Goal: Communication & Community: Answer question/provide support

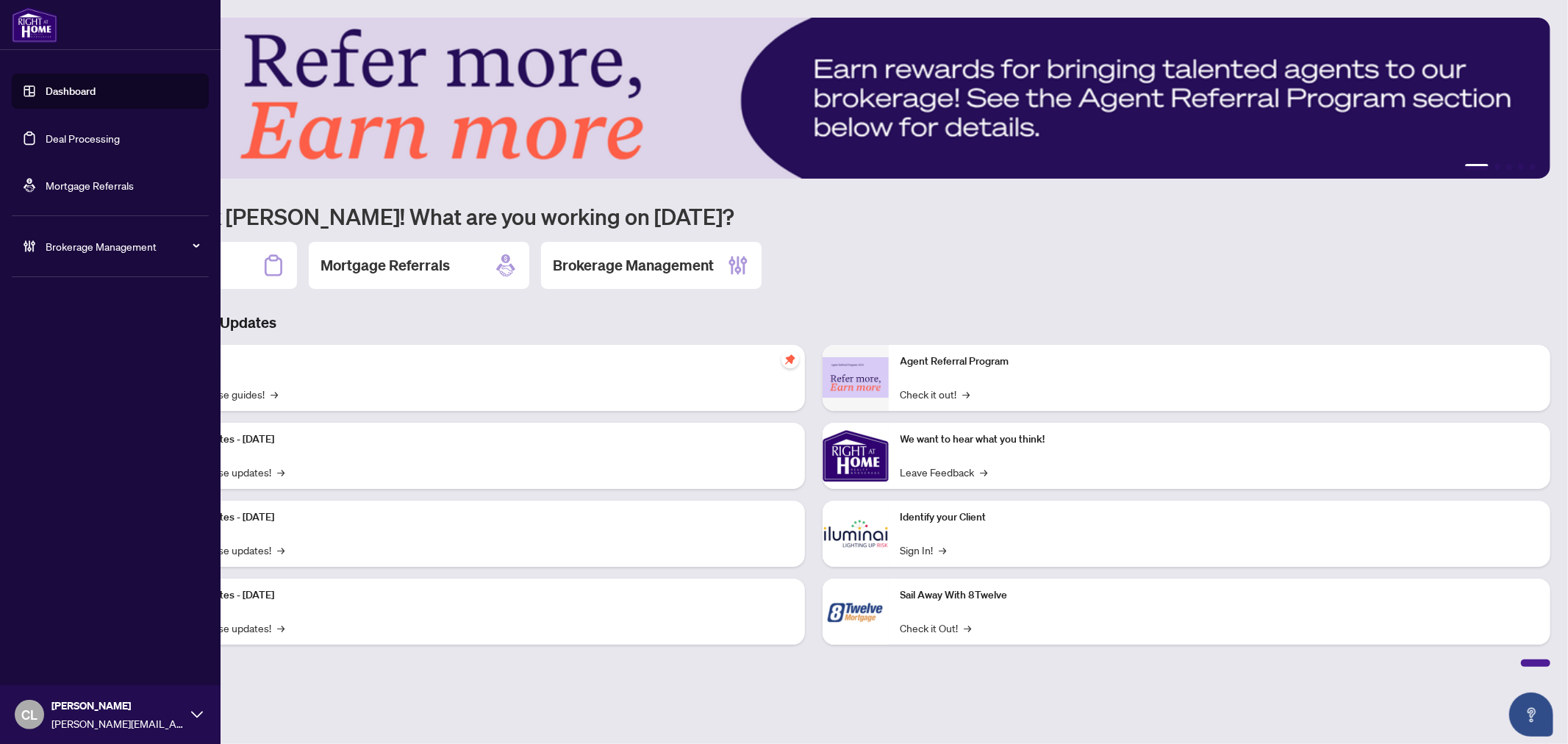
click at [46, 137] on link "Deal Processing" at bounding box center [83, 139] width 74 height 13
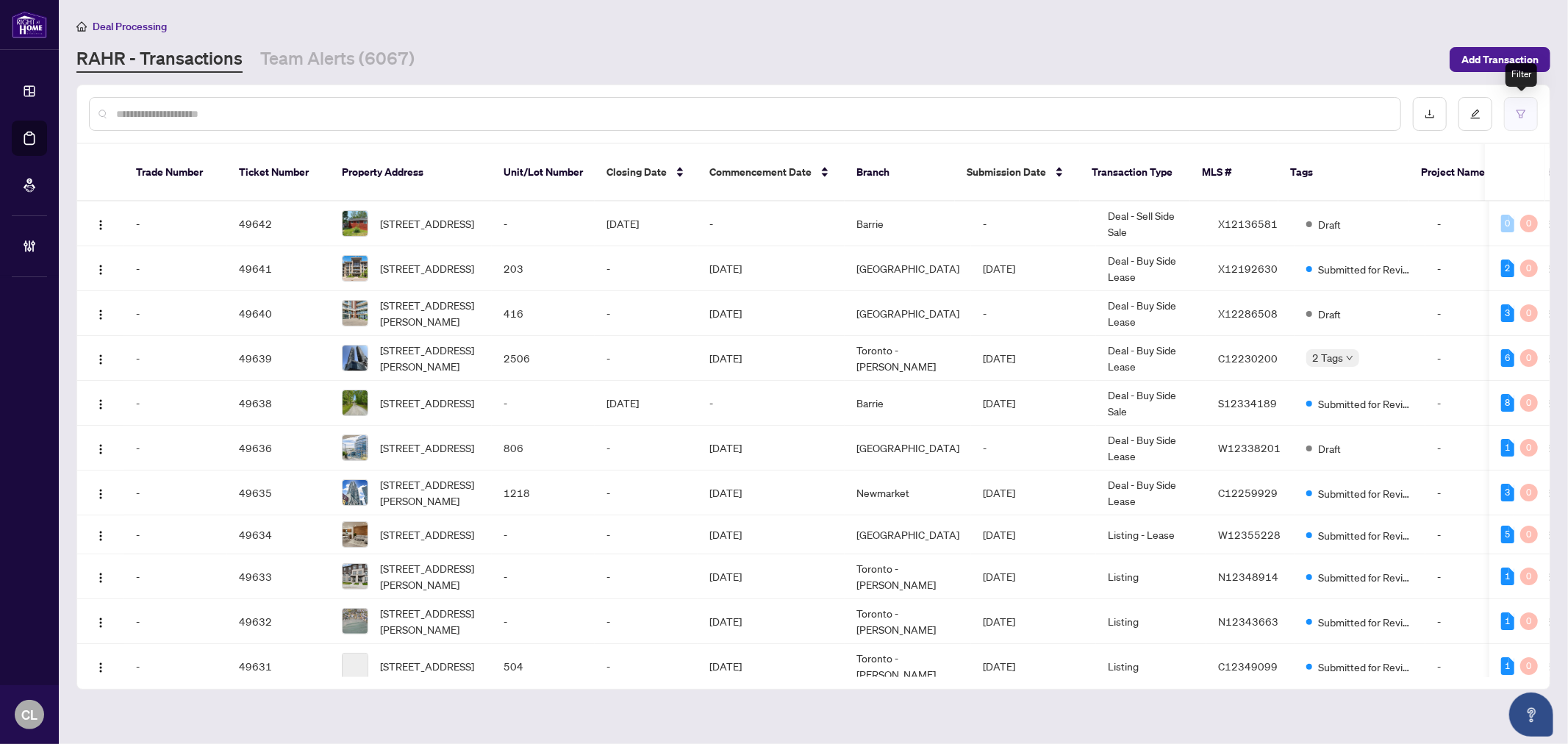
click at [1527, 108] on button "button" at bounding box center [1520, 114] width 34 height 34
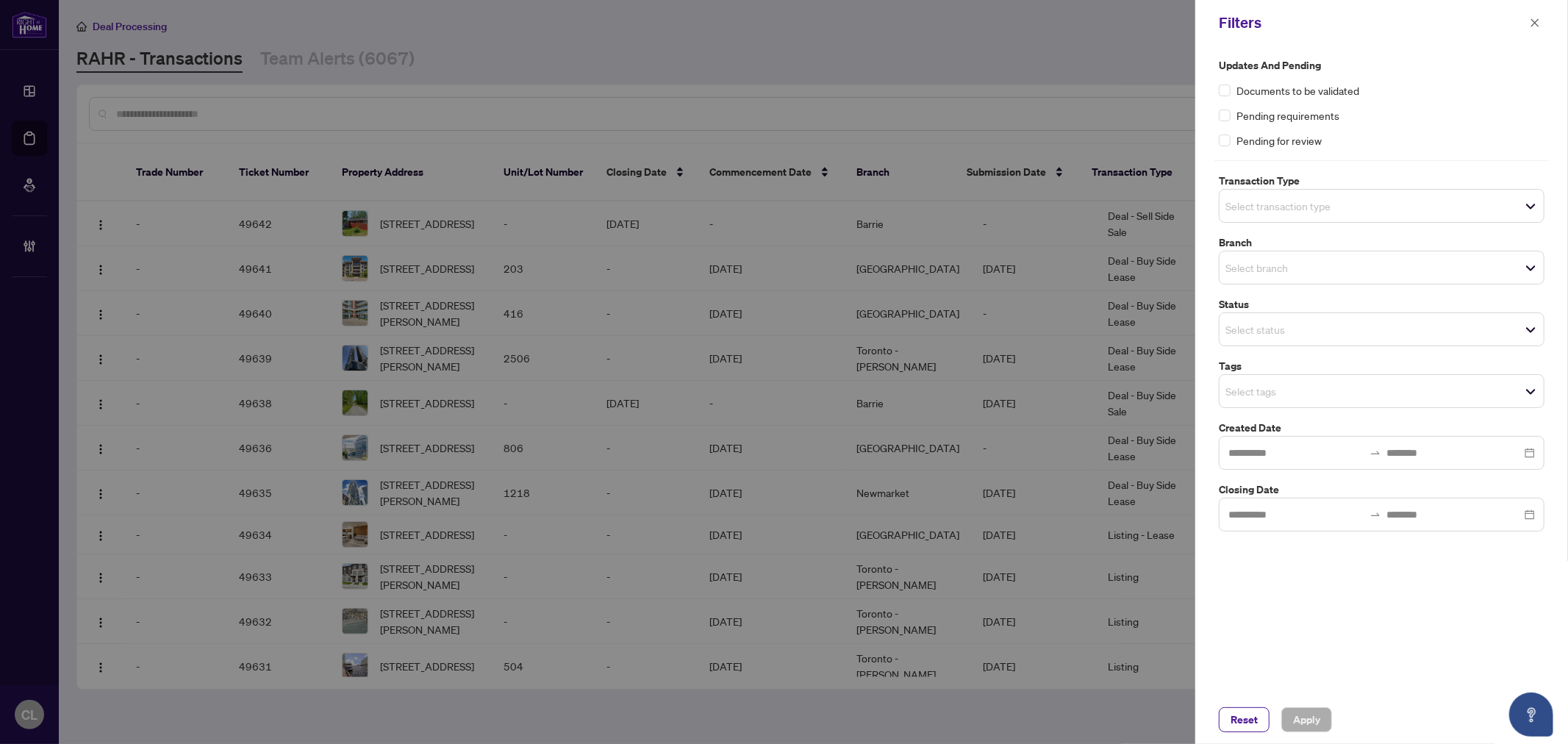
click at [1326, 273] on input "search" at bounding box center [1277, 267] width 103 height 18
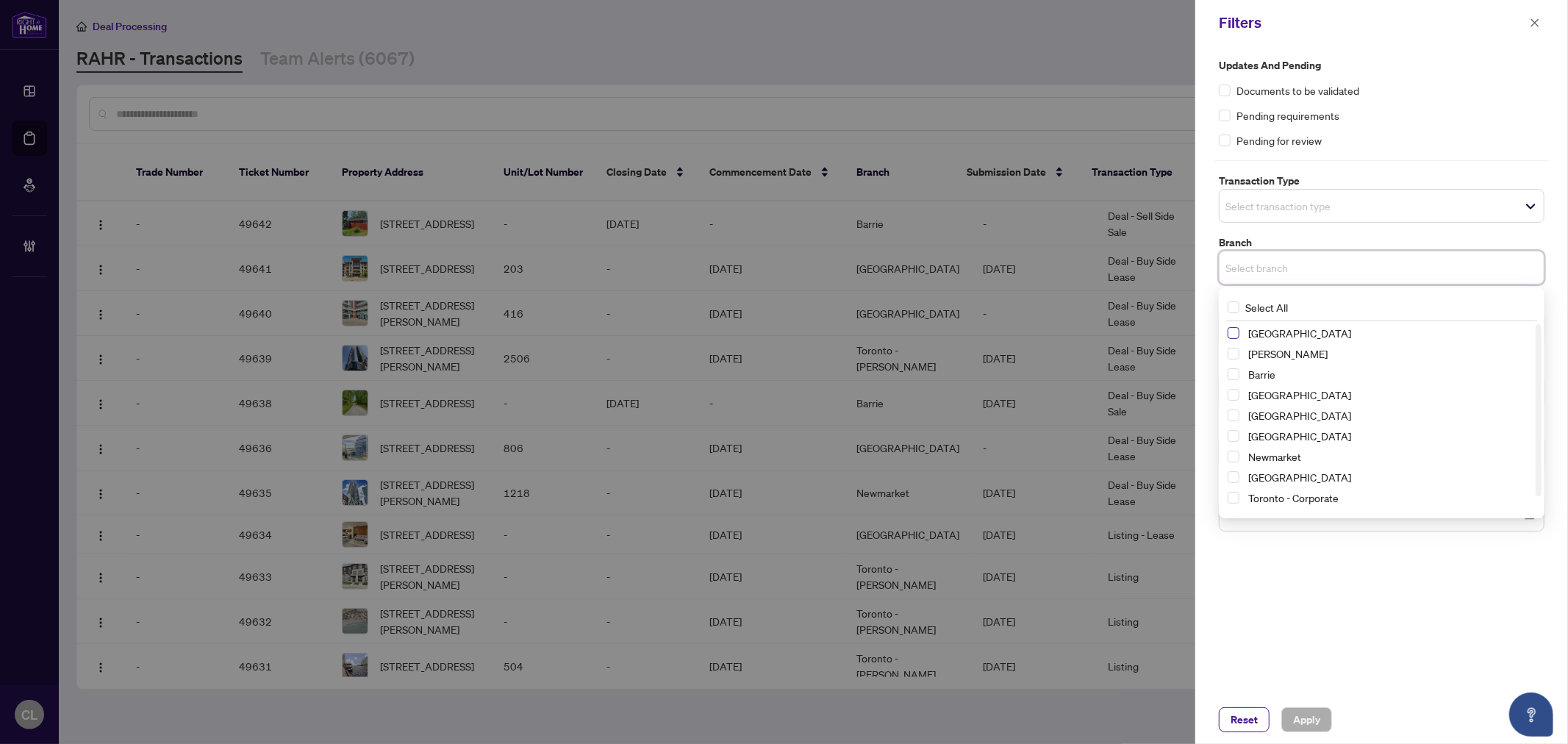
click at [1236, 335] on span "Select Richmond Hill" at bounding box center [1233, 333] width 12 height 12
click at [1236, 362] on span "Select Vaughan" at bounding box center [1233, 357] width 12 height 12
click at [1232, 379] on span "Select Barrie" at bounding box center [1233, 378] width 12 height 12
click at [1235, 420] on span "Select Durham" at bounding box center [1233, 419] width 12 height 12
click at [1235, 453] on div "Newmarket" at bounding box center [1381, 460] width 308 height 18
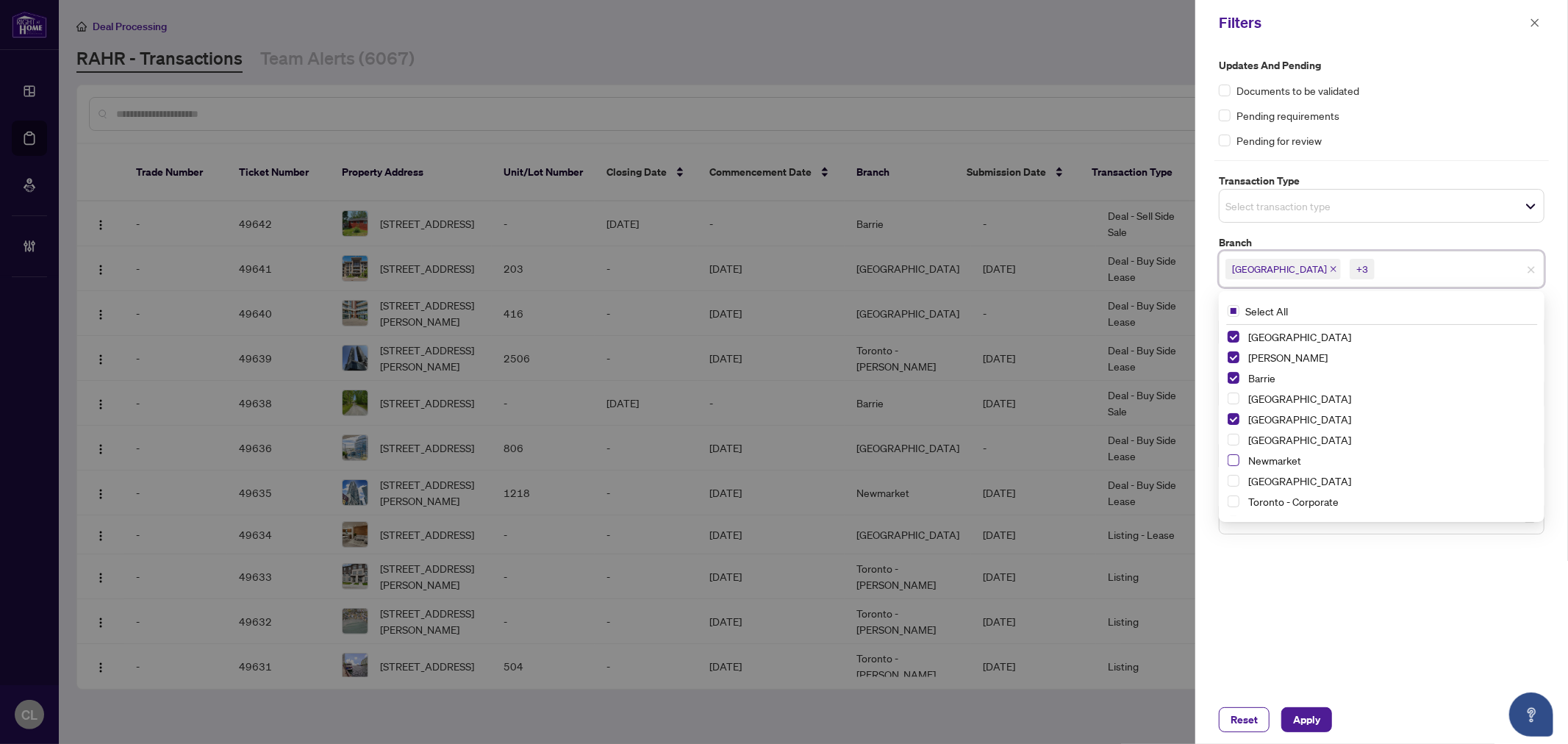
click at [1233, 456] on span "Select Newmarket" at bounding box center [1233, 460] width 12 height 12
click at [1233, 483] on span "Select Ottawa" at bounding box center [1233, 481] width 12 height 12
click at [1269, 214] on input "search" at bounding box center [1277, 205] width 103 height 18
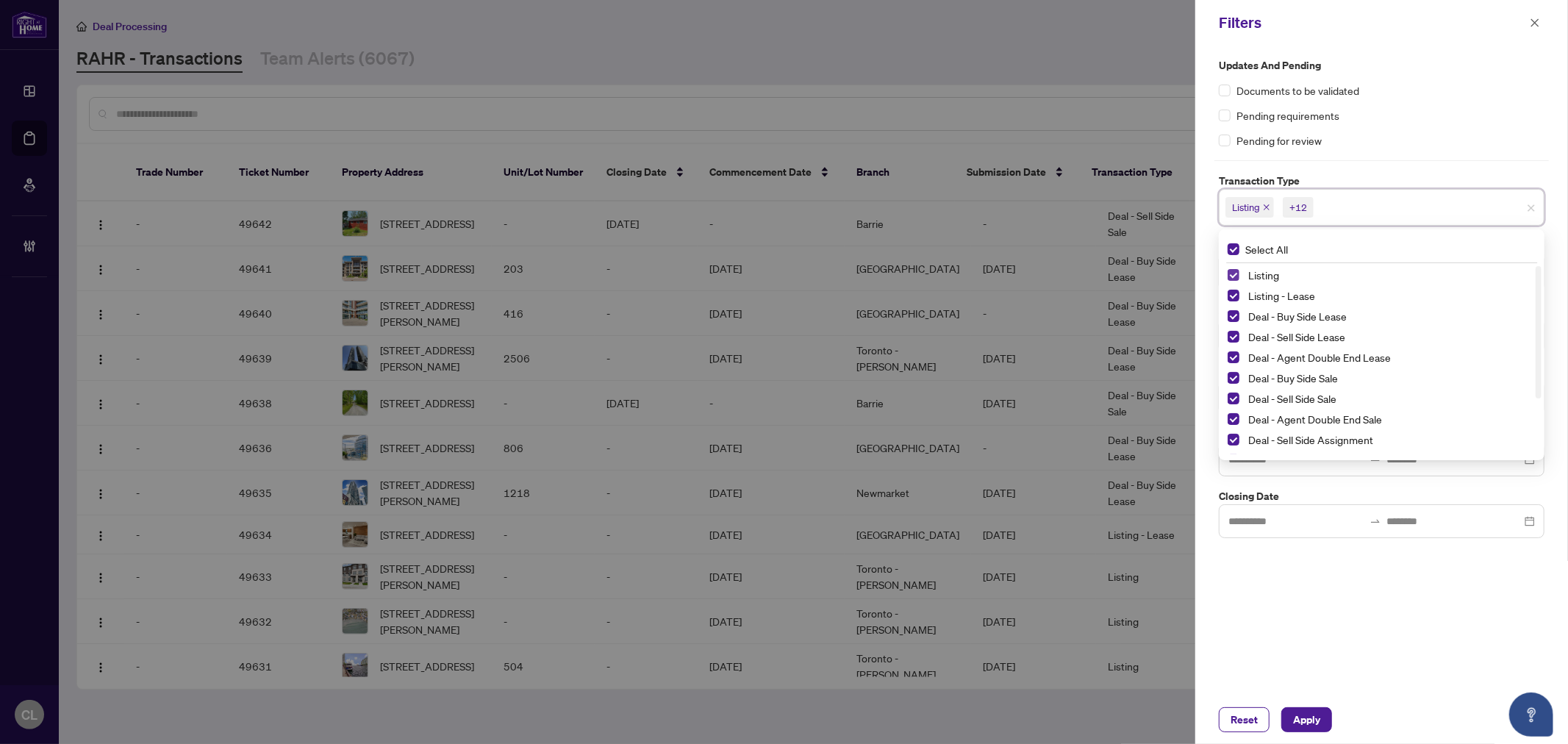
click at [1237, 275] on span "Select Listing" at bounding box center [1233, 275] width 12 height 12
click at [1229, 294] on span "Select Listing - Lease" at bounding box center [1233, 296] width 12 height 12
drag, startPoint x: 1541, startPoint y: 362, endPoint x: 1545, endPoint y: 432, distance: 70.1
click at [1545, 432] on div "Updates and Pending Documents to be validated Pending requirements Pending for …" at bounding box center [1382, 298] width 335 height 481
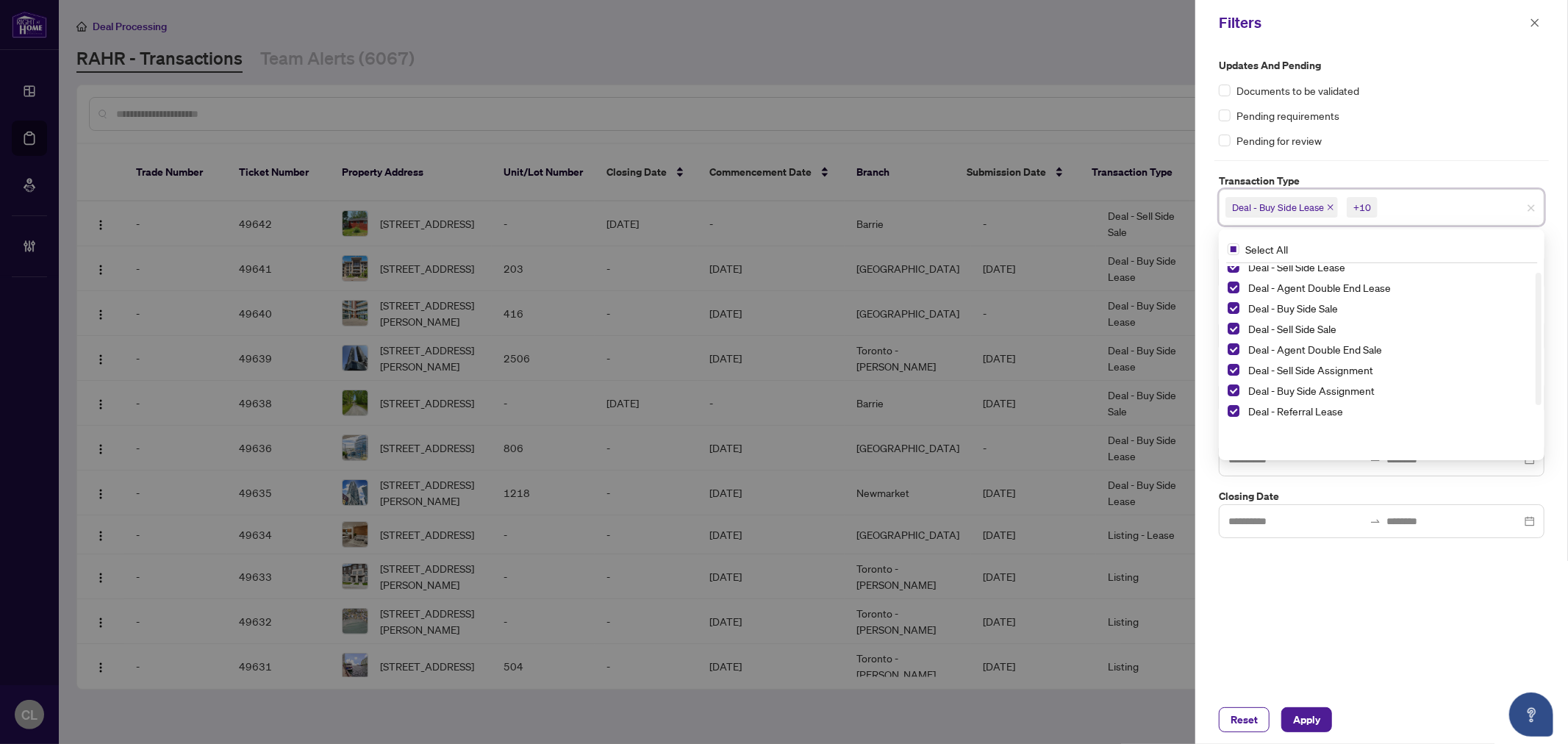
scroll to position [78, 0]
drag, startPoint x: 1540, startPoint y: 373, endPoint x: 1539, endPoint y: 441, distance: 68.0
click at [1539, 441] on div at bounding box center [1538, 388] width 6 height 132
click at [1233, 401] on span "Select Deal - Referral Lease" at bounding box center [1233, 402] width 12 height 12
click at [1233, 419] on span "Select Deal - Referral Sale" at bounding box center [1233, 423] width 12 height 12
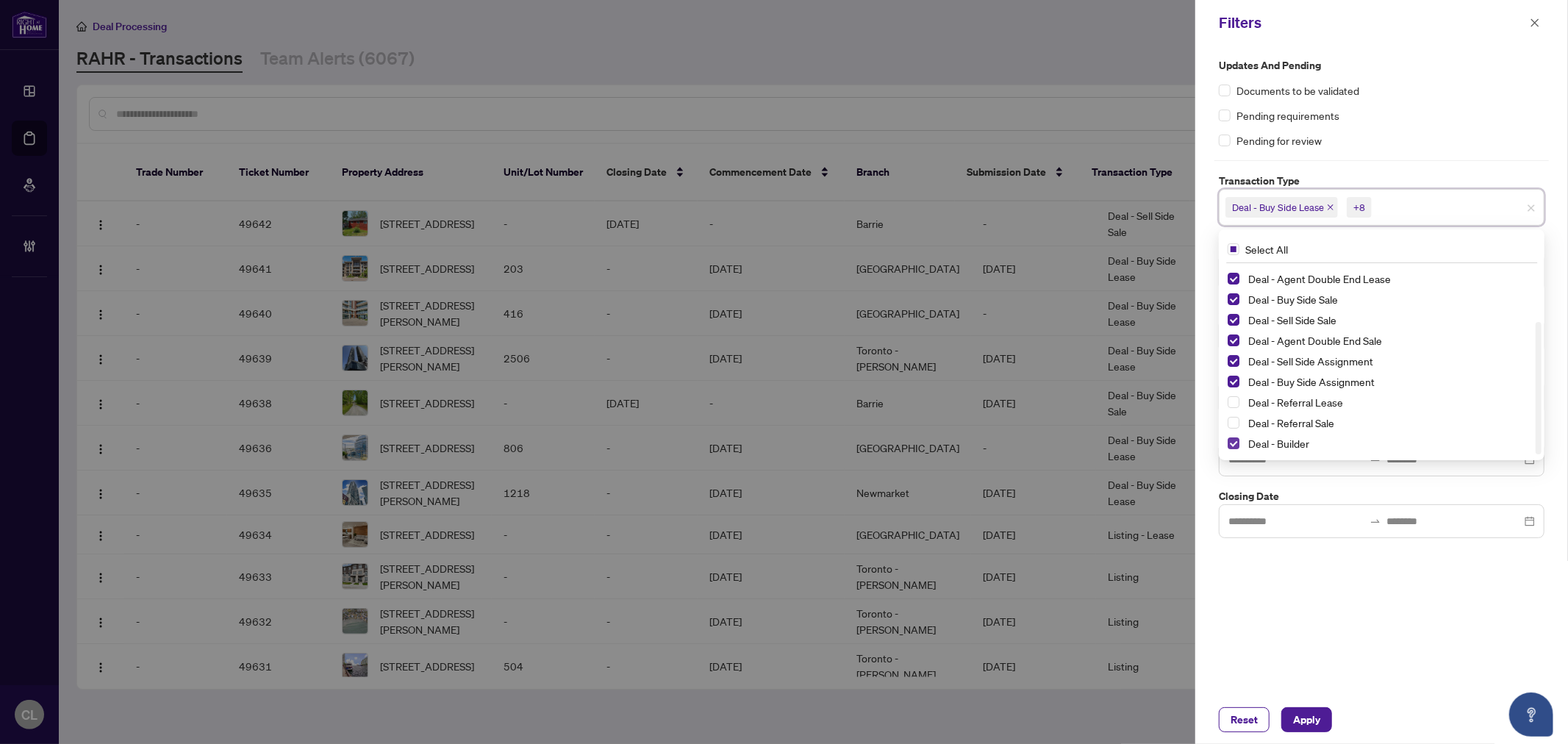
click at [1238, 438] on span "Select Deal - Builder" at bounding box center [1233, 443] width 12 height 12
click at [1564, 356] on div "Updates and Pending Documents to be validated Pending requirements Pending for …" at bounding box center [1382, 371] width 372 height 650
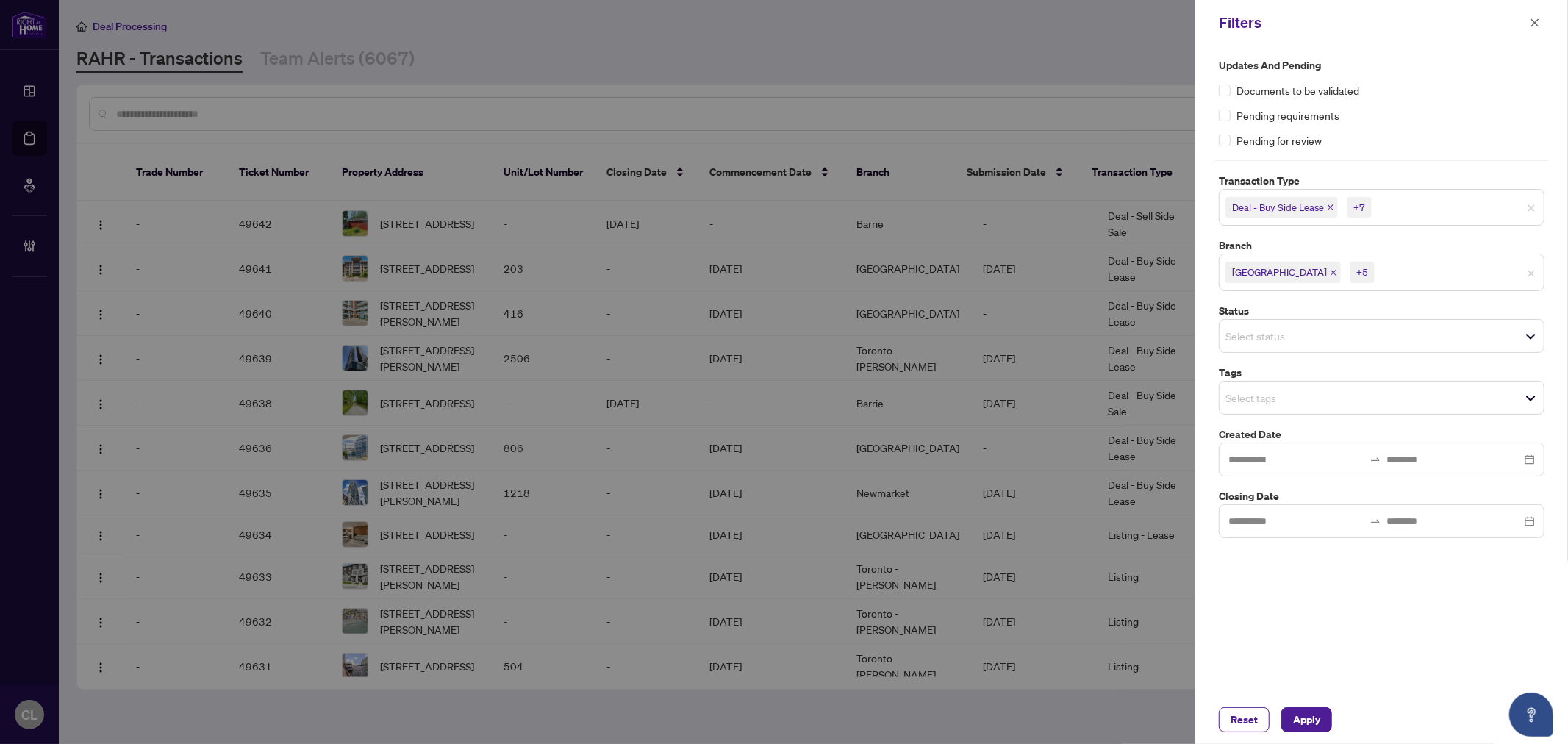
click at [1280, 397] on input "search" at bounding box center [1277, 397] width 103 height 18
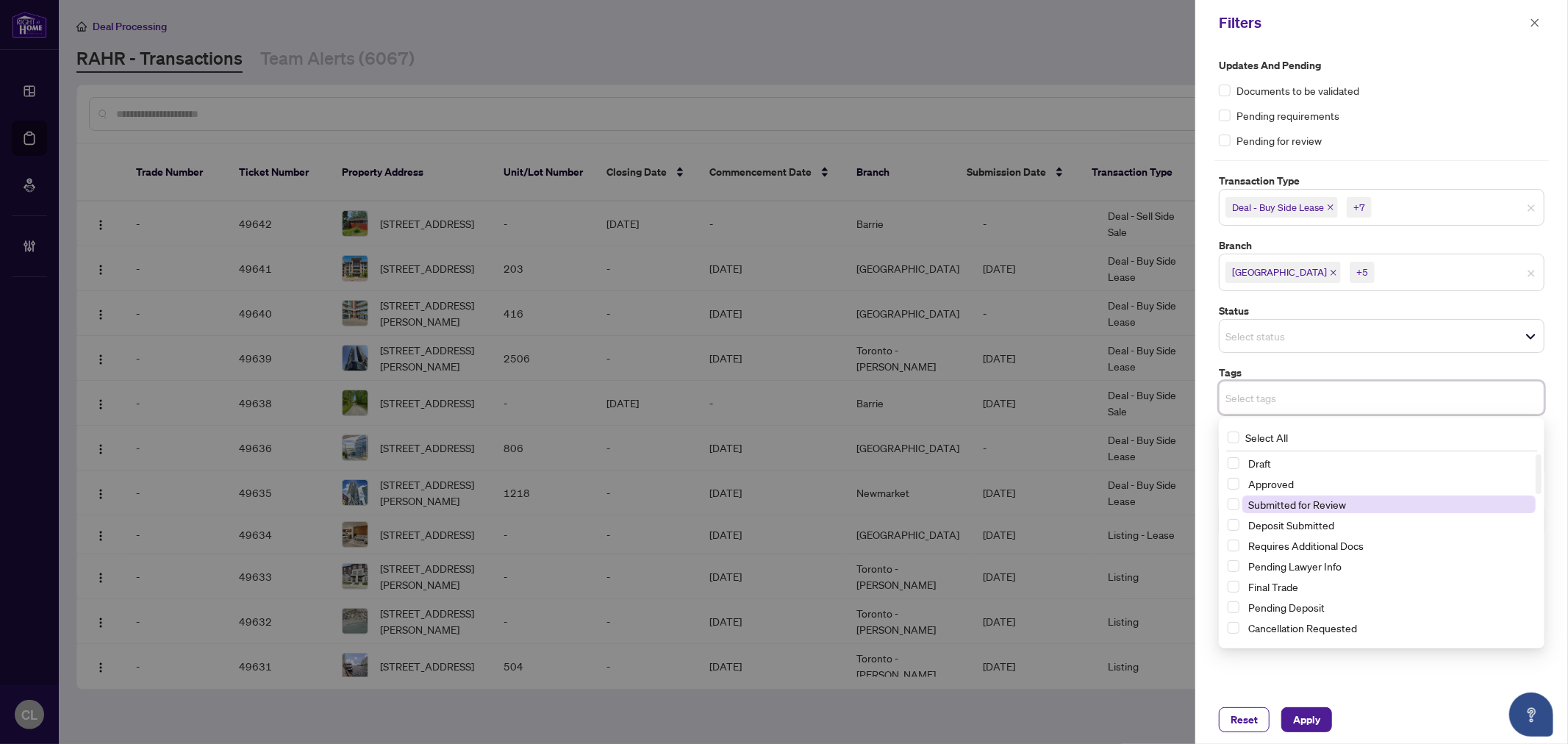
click at [1312, 503] on span "Submitted for Review" at bounding box center [1297, 504] width 98 height 13
click at [1307, 716] on span "Apply" at bounding box center [1307, 720] width 28 height 23
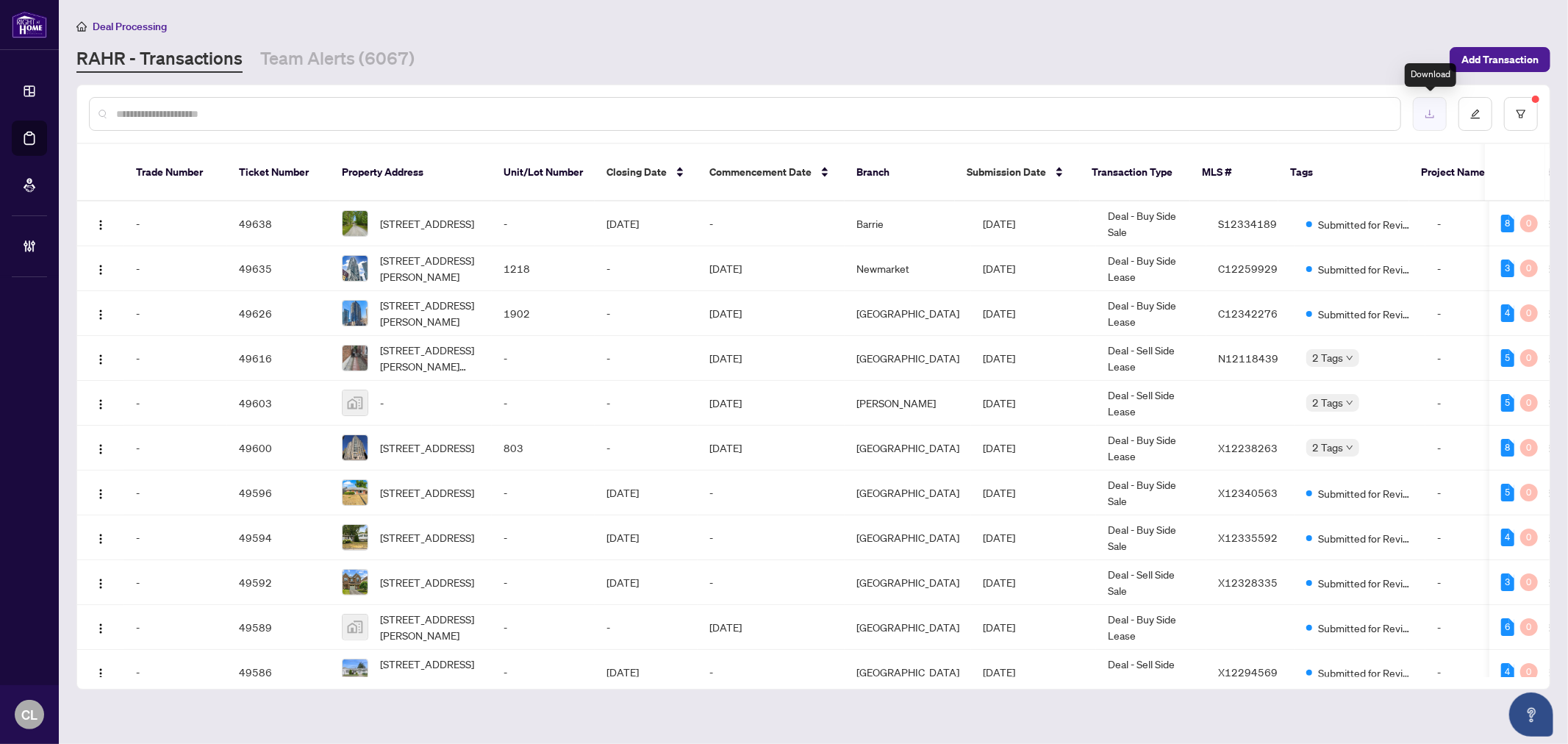
click at [1424, 102] on button "button" at bounding box center [1429, 114] width 34 height 34
click at [1512, 114] on button "button" at bounding box center [1520, 114] width 34 height 34
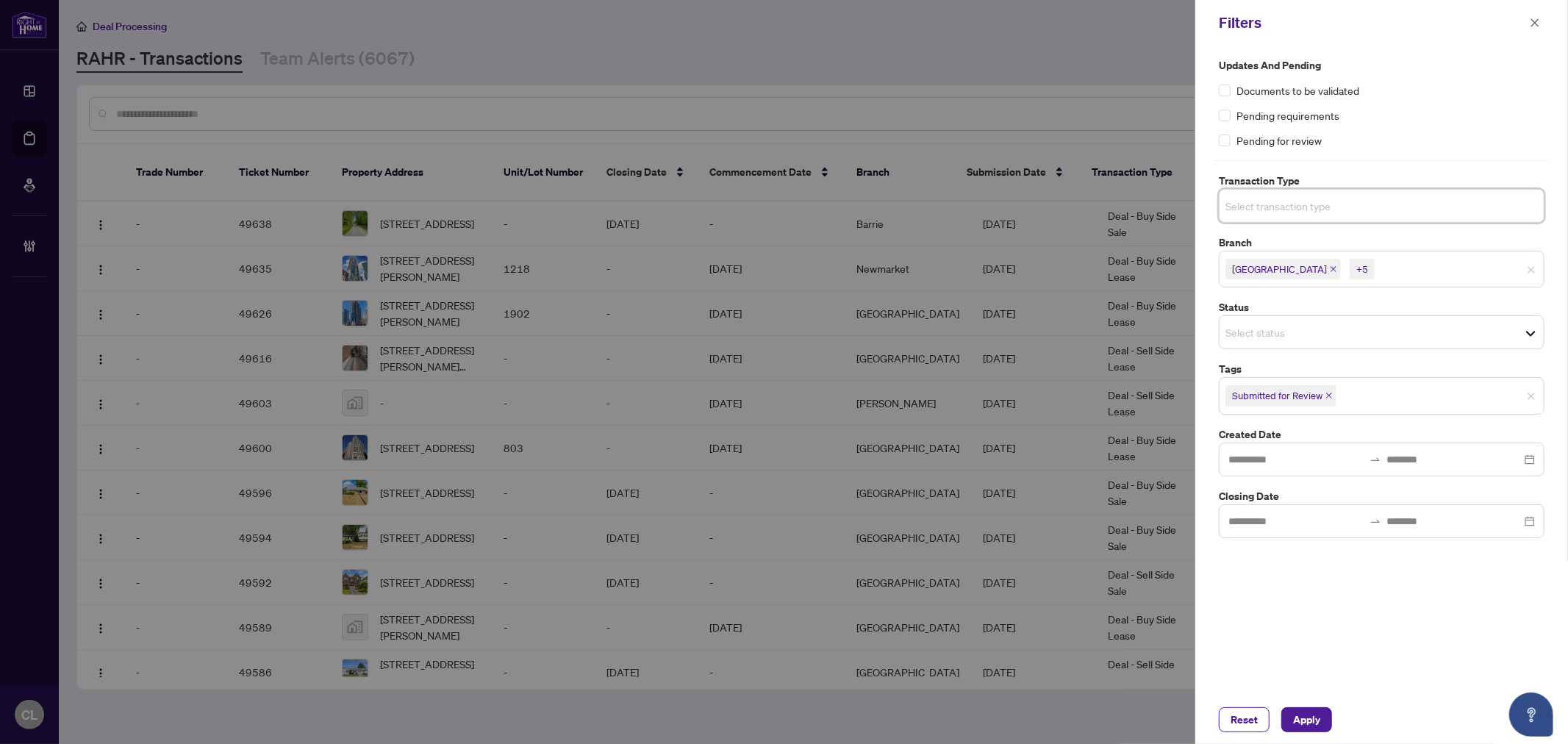
click at [1417, 209] on span "Select transaction type" at bounding box center [1382, 205] width 324 height 21
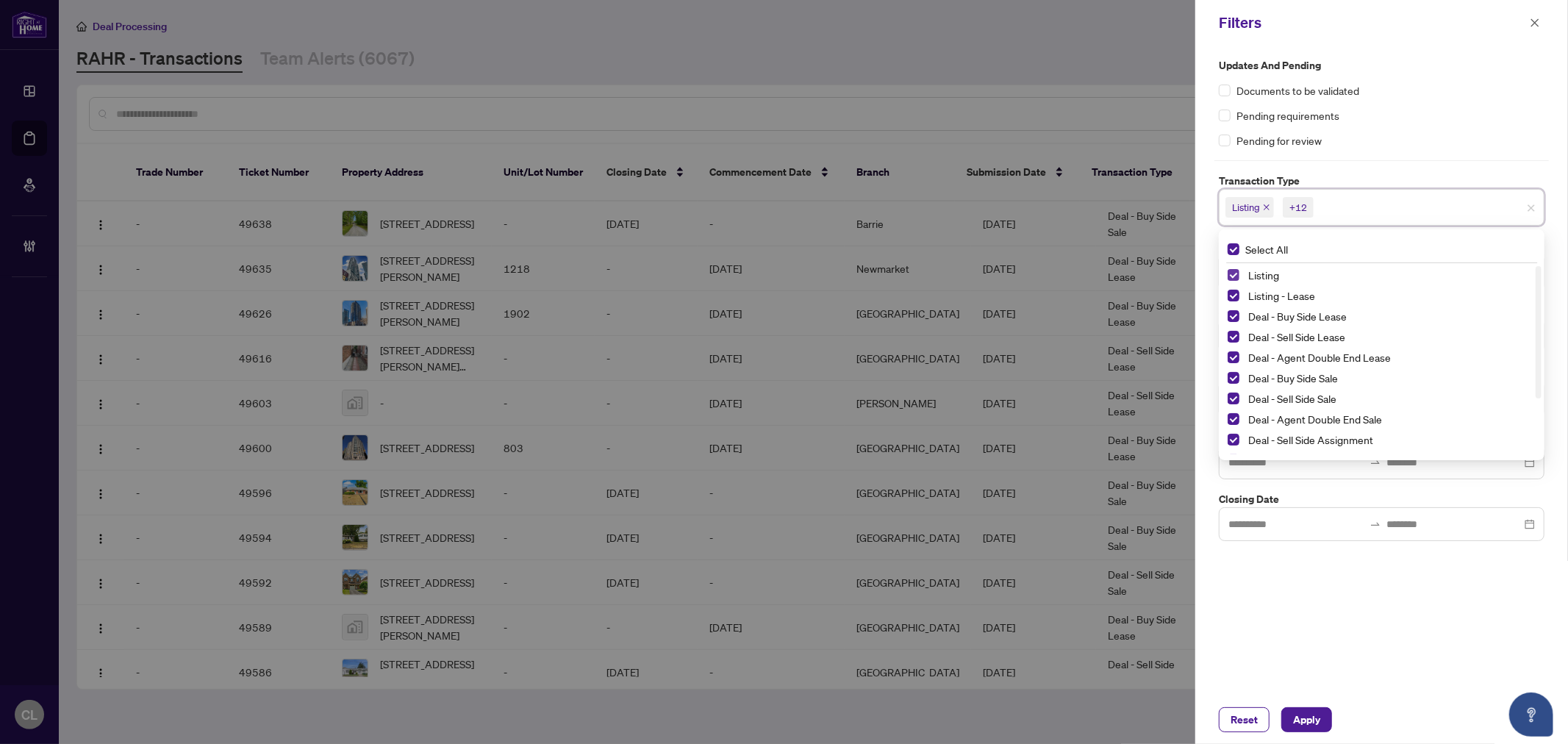
click at [1236, 273] on span "Select Listing" at bounding box center [1233, 275] width 12 height 12
click at [1232, 294] on span "Select Listing - Lease" at bounding box center [1233, 296] width 12 height 12
drag, startPoint x: 1538, startPoint y: 342, endPoint x: 1540, endPoint y: 357, distance: 15.1
click at [1540, 357] on div at bounding box center [1538, 371] width 6 height 132
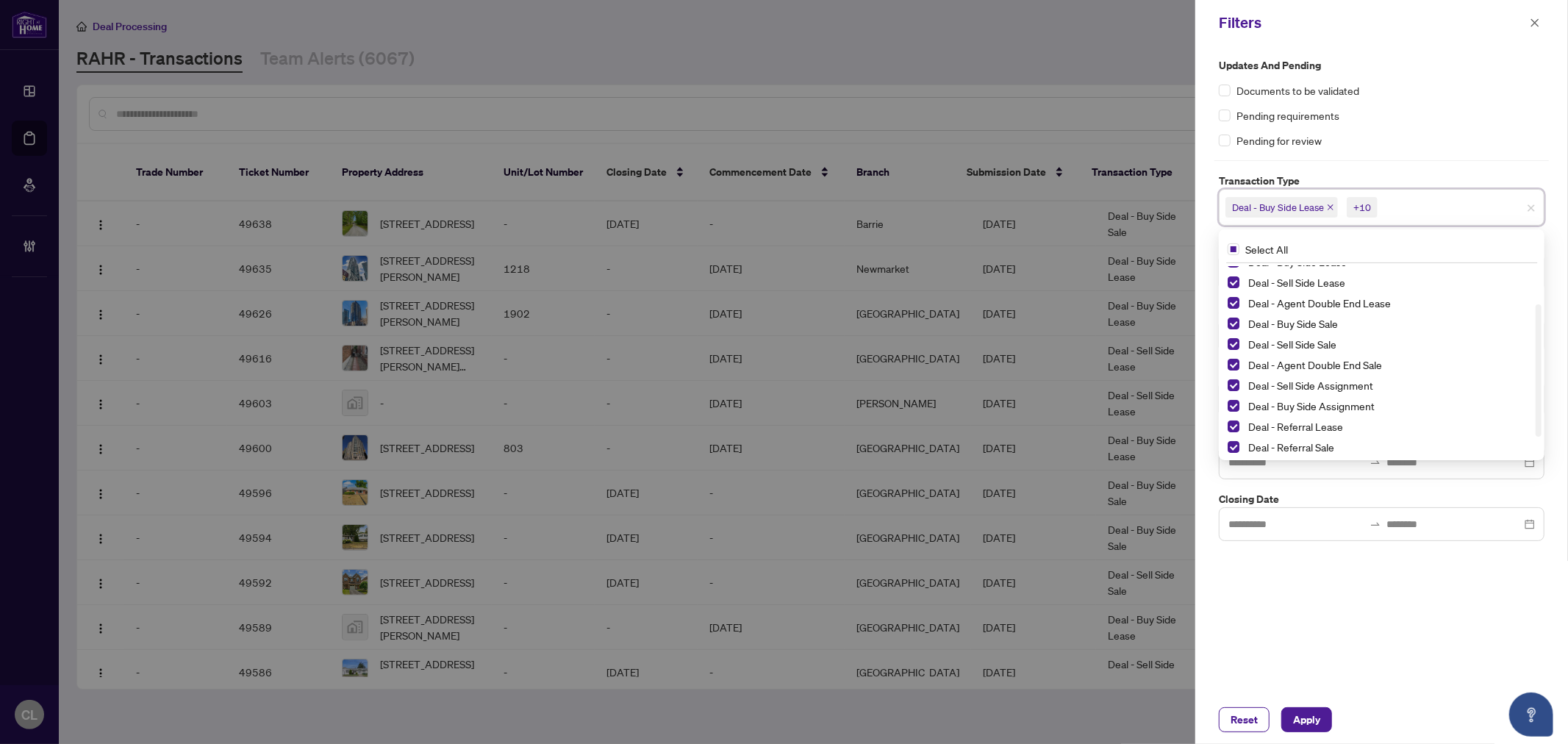
click at [1464, 89] on div "Documents to be validated" at bounding box center [1382, 90] width 326 height 16
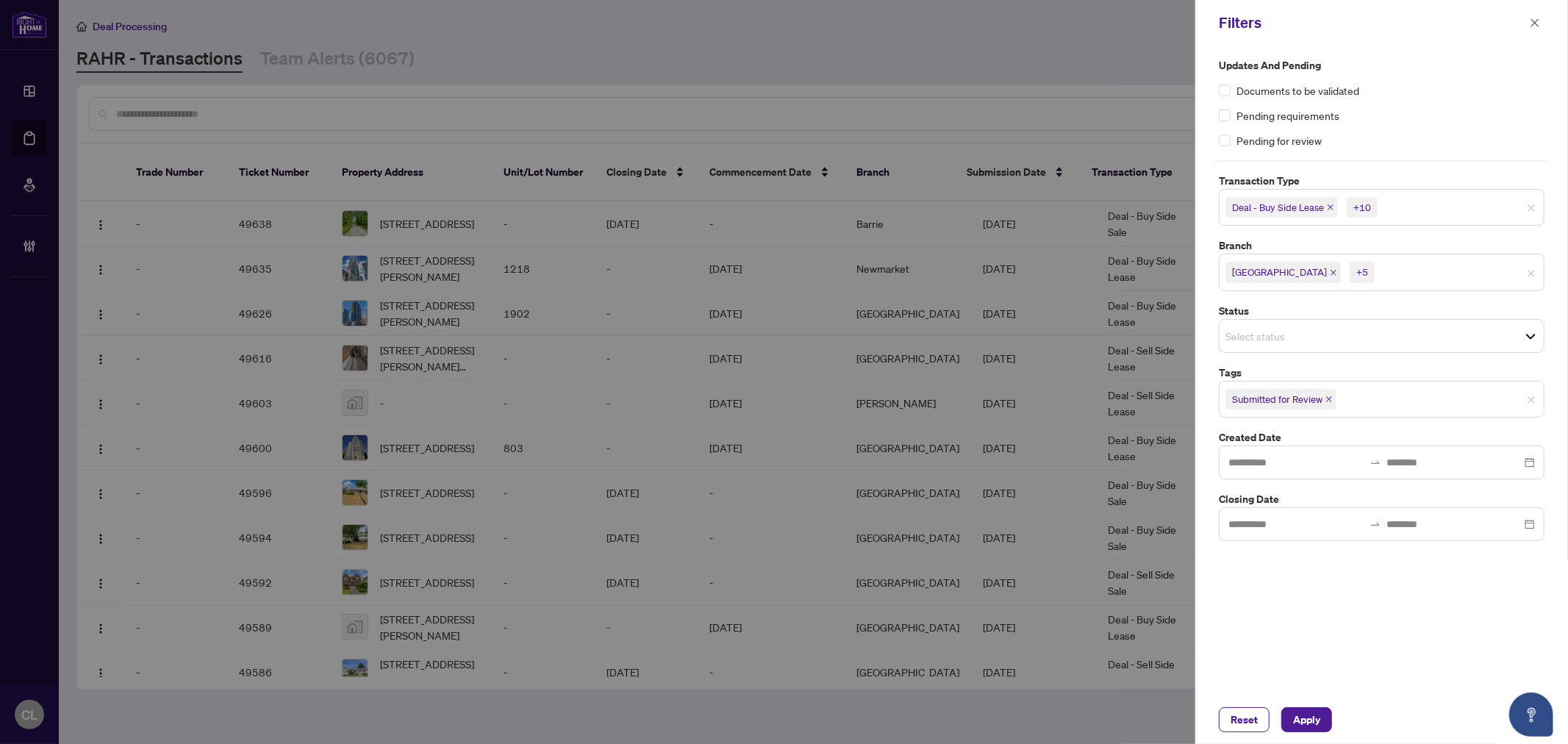
click at [1231, 276] on span "Richmond Hill" at bounding box center [1283, 271] width 115 height 21
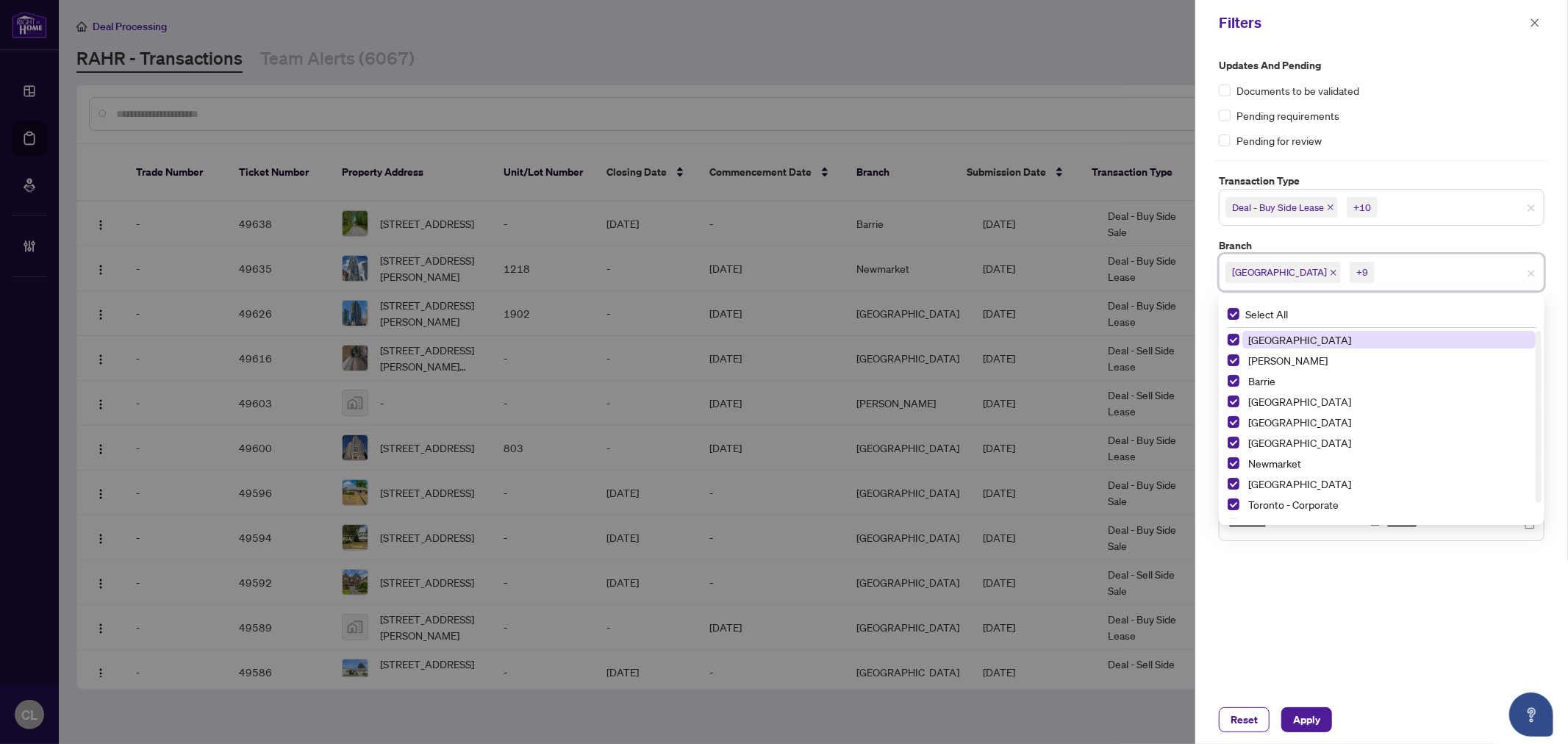
click at [1509, 111] on div "Pending requirements" at bounding box center [1382, 115] width 326 height 16
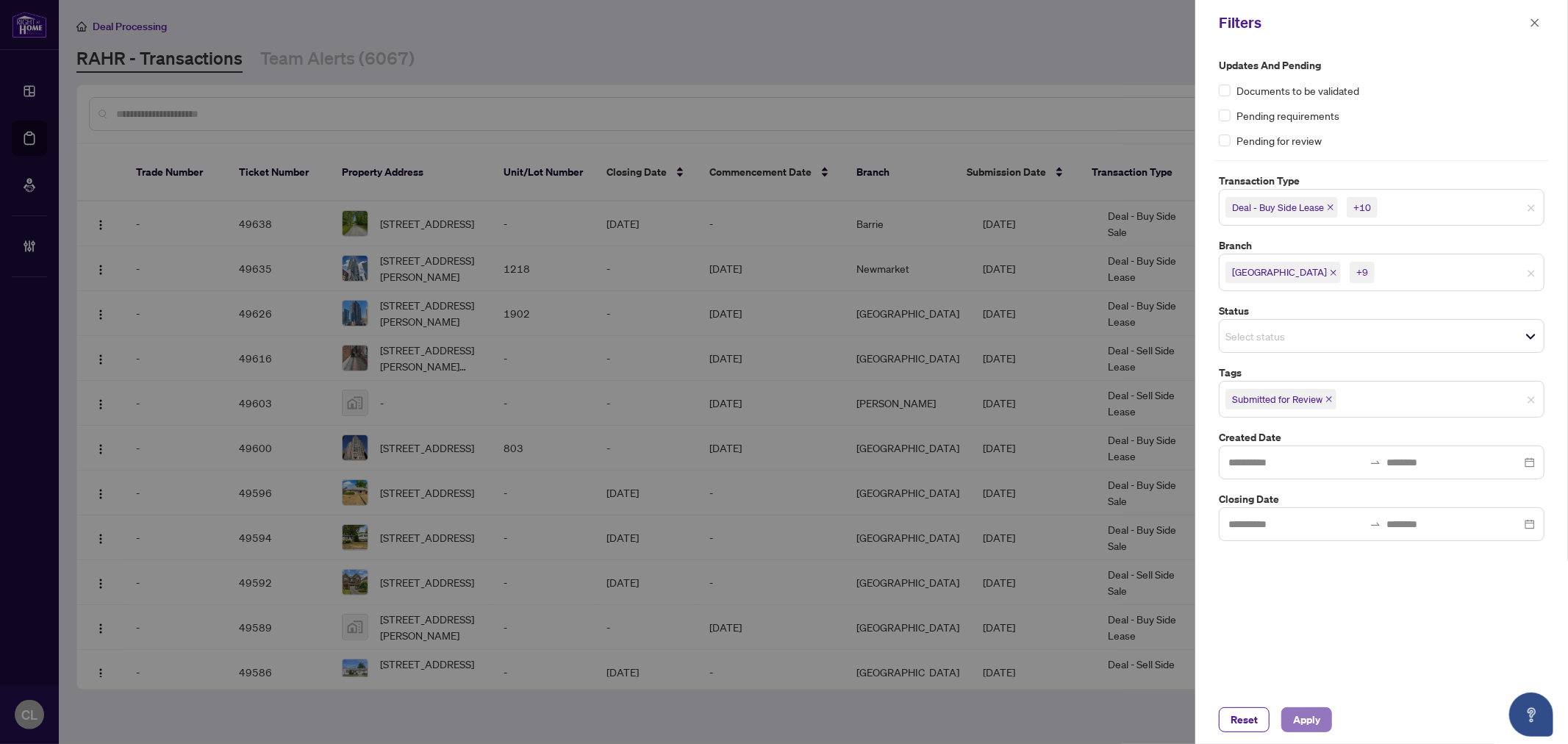
click at [1294, 722] on span "Apply" at bounding box center [1307, 720] width 28 height 23
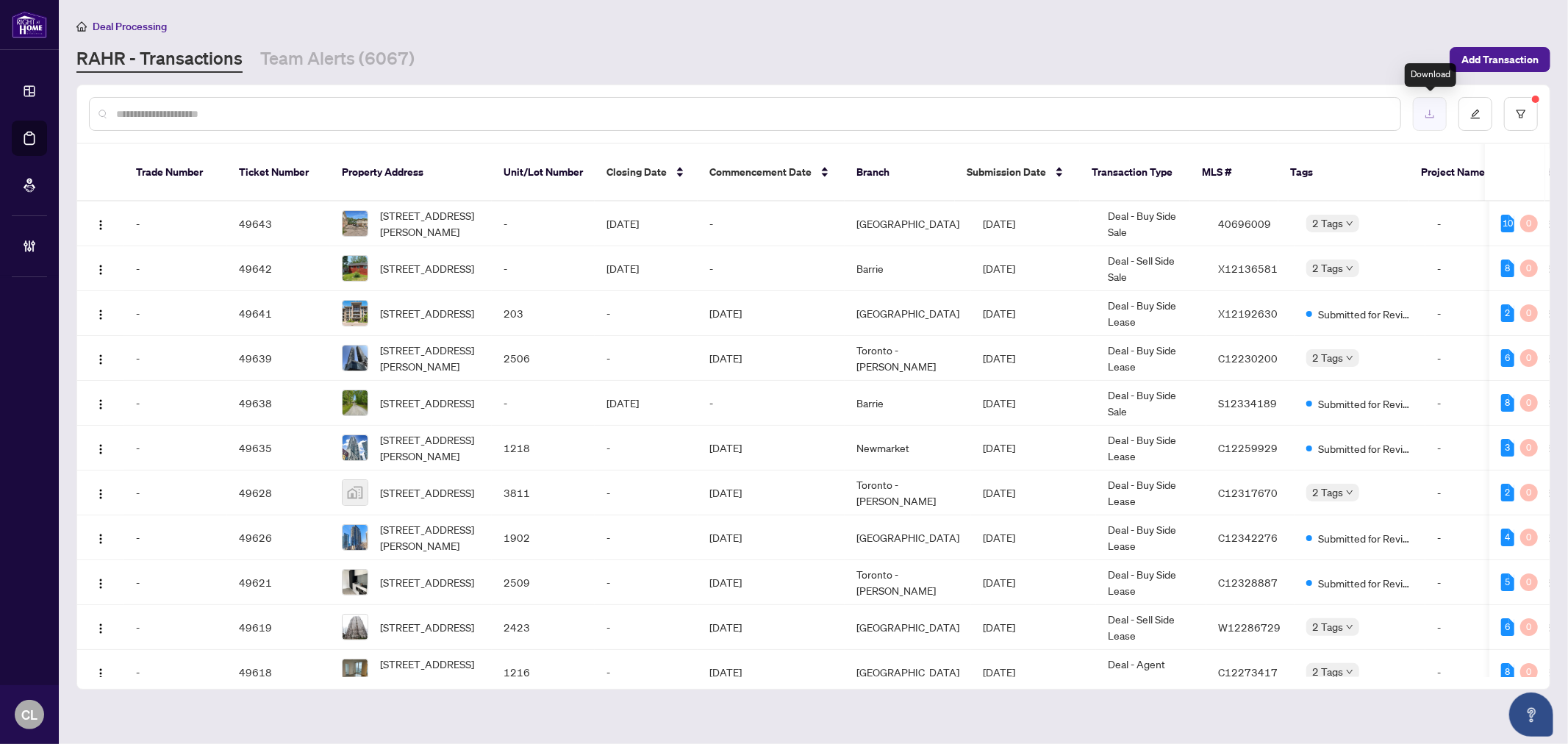
click at [1429, 114] on icon "download" at bounding box center [1429, 114] width 10 height 10
click at [180, 121] on div at bounding box center [746, 114] width 1313 height 34
click at [180, 114] on input "text" at bounding box center [752, 114] width 1272 height 16
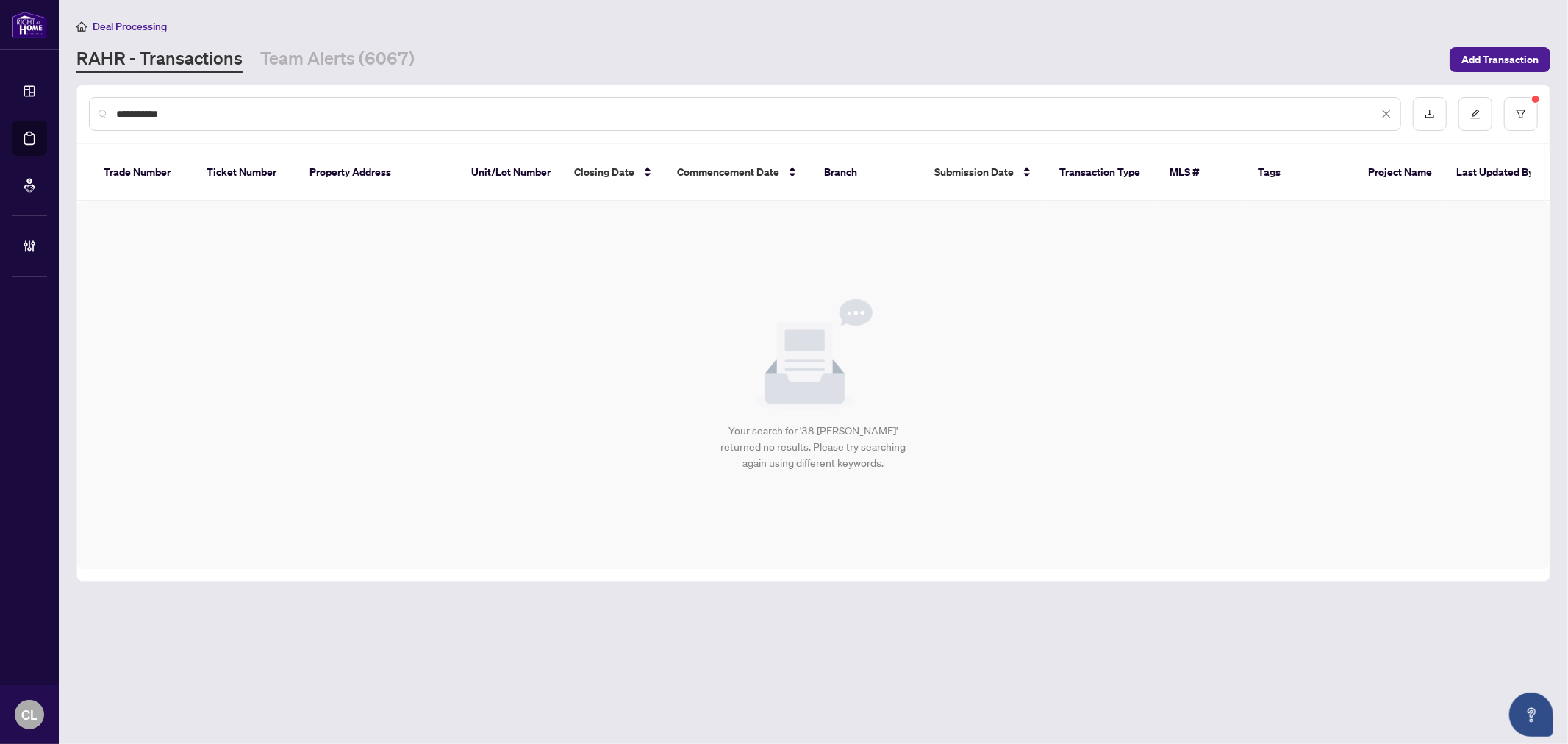
drag, startPoint x: 131, startPoint y: 114, endPoint x: 210, endPoint y: 120, distance: 79.2
click at [210, 120] on div "**********" at bounding box center [746, 114] width 1313 height 34
click at [1528, 104] on button "button" at bounding box center [1520, 114] width 34 height 34
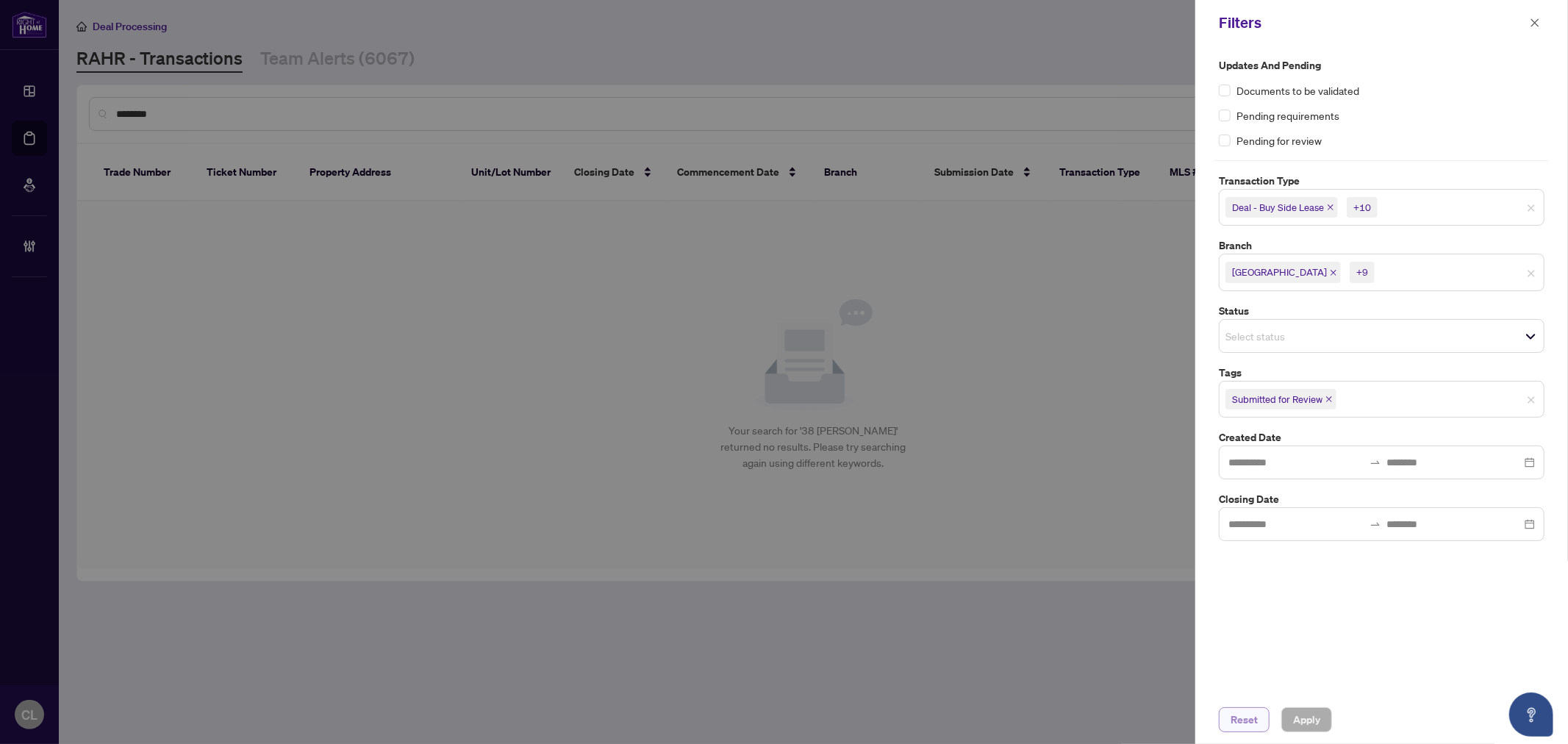
click at [1244, 729] on span "Reset" at bounding box center [1244, 720] width 28 height 23
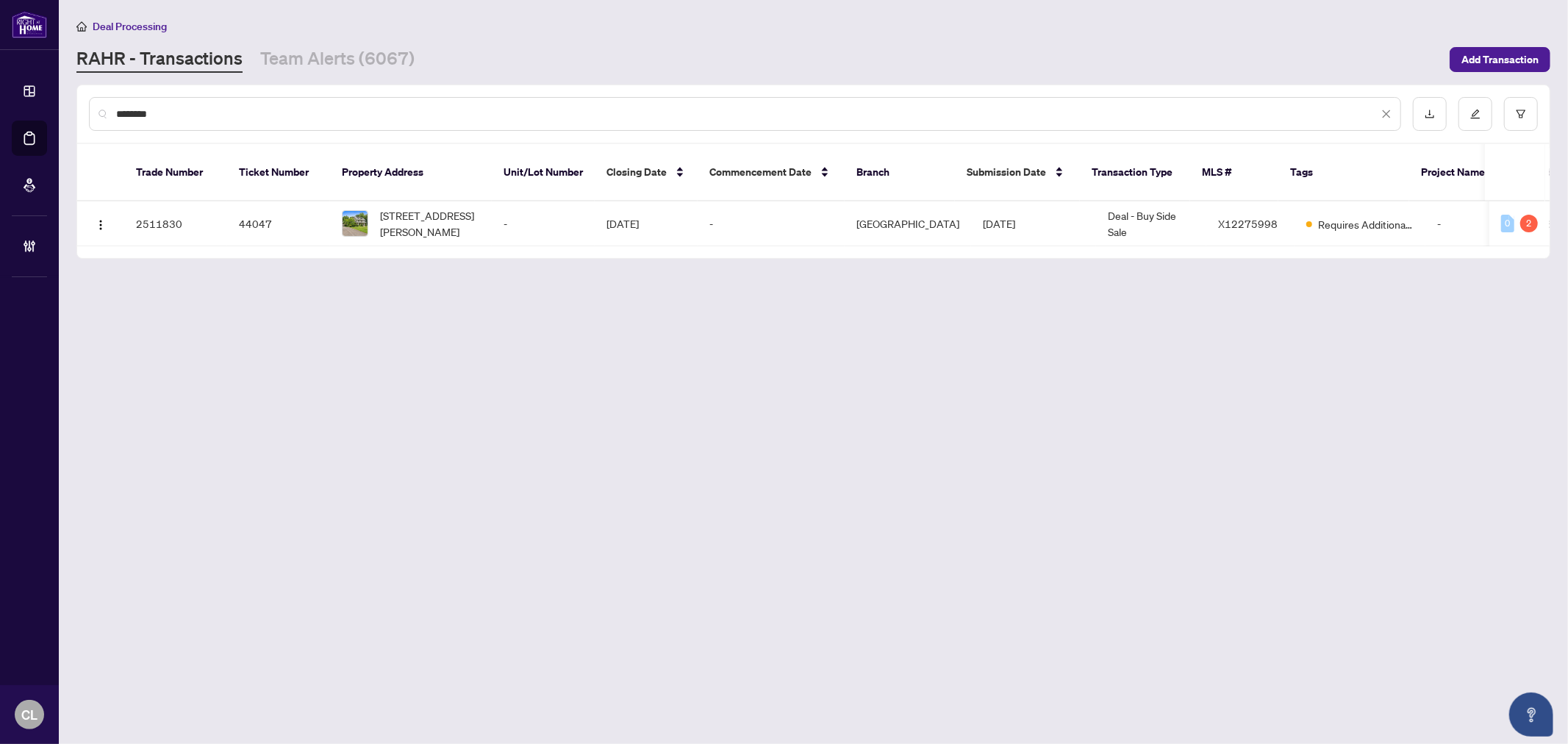
click at [299, 107] on input "********" at bounding box center [747, 114] width 1262 height 16
type input "**********"
click at [443, 215] on span "[STREET_ADDRESS][PERSON_NAME]" at bounding box center [430, 223] width 100 height 33
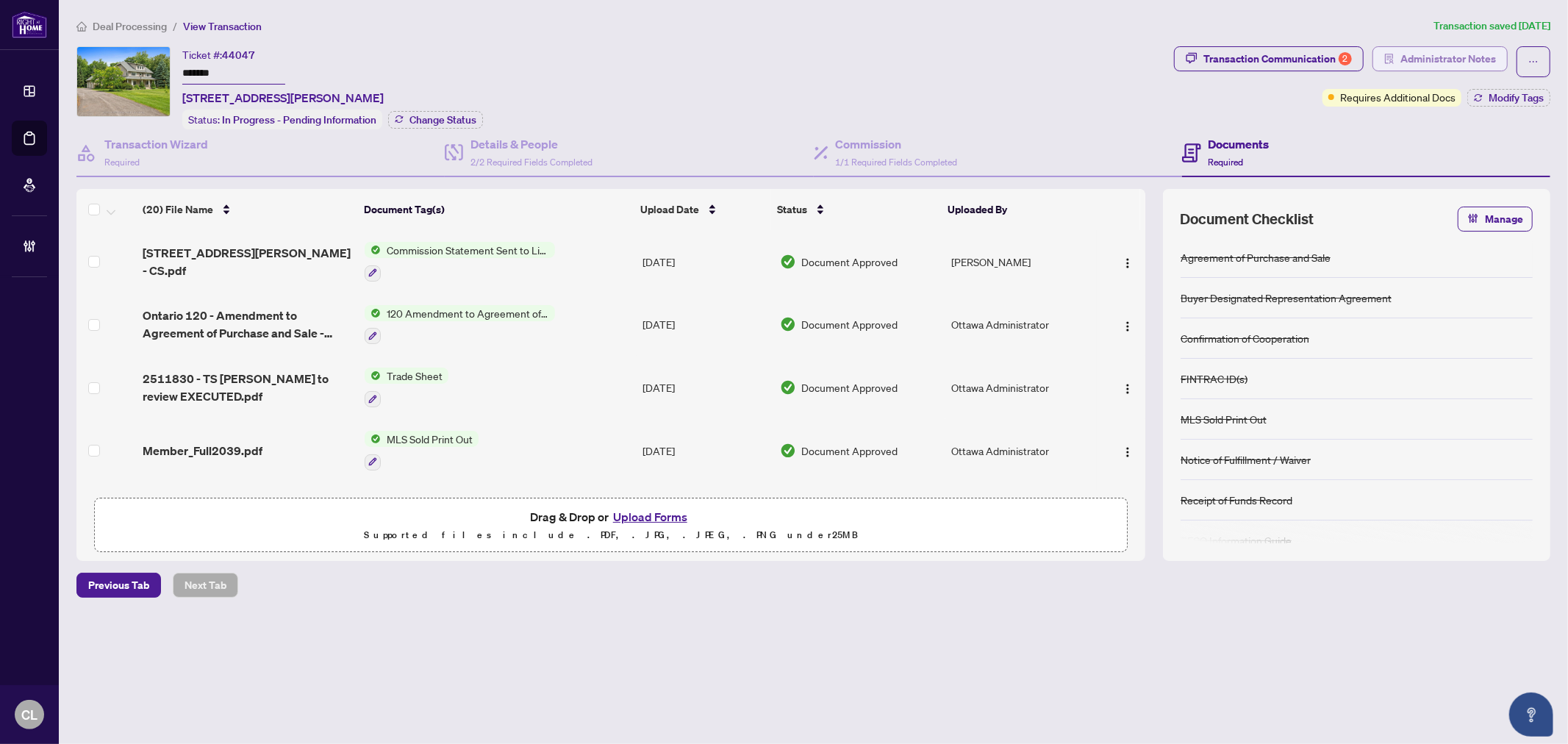
click at [1451, 63] on span "Administrator Notes" at bounding box center [1448, 58] width 95 height 23
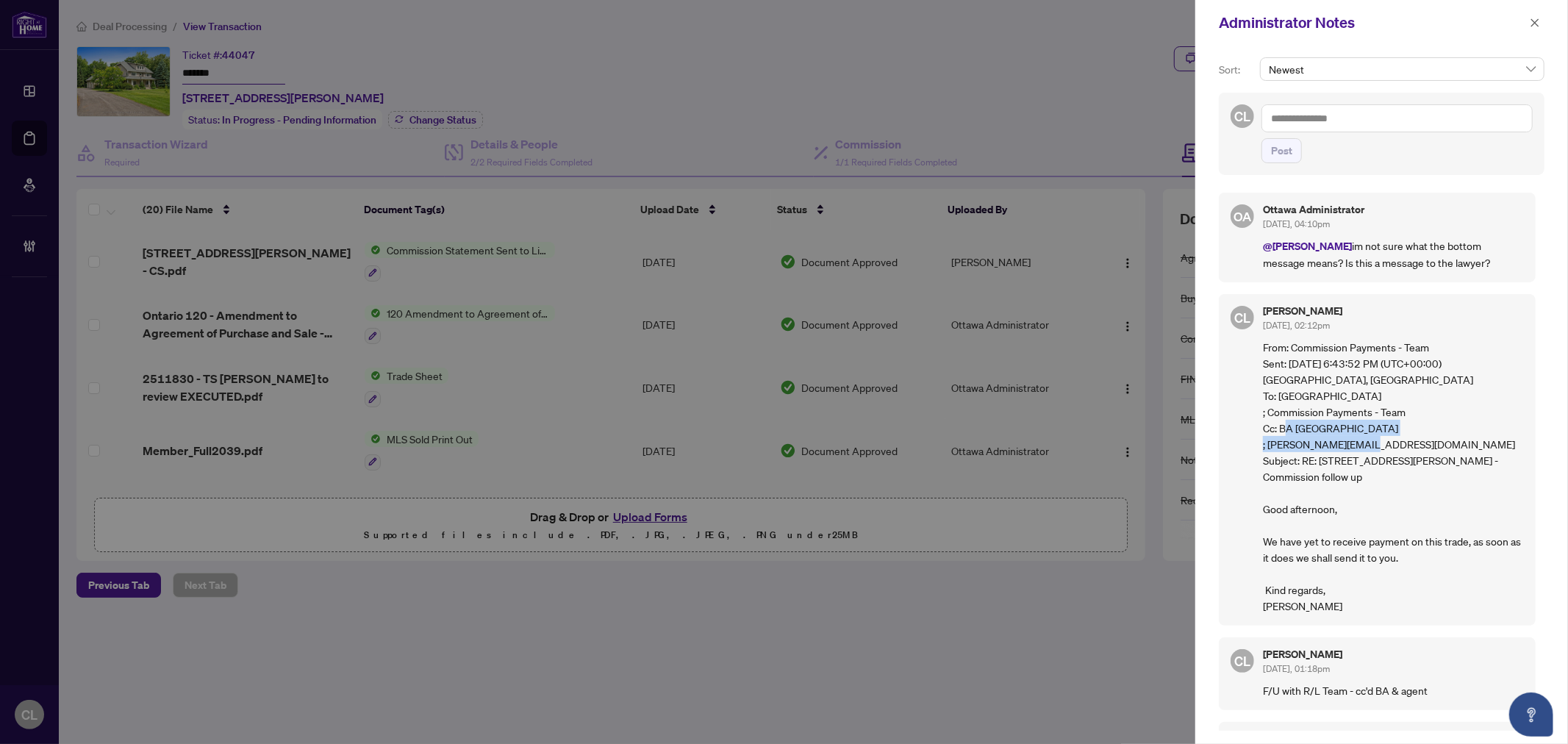
drag, startPoint x: 1280, startPoint y: 409, endPoint x: 1430, endPoint y: 408, distance: 150.0
click at [1430, 420] on commissionpaymentsteam\@rlpottawa\ "Cc: BA Ottawa ; linda@lindaking.com Subject: RE: 38 Roycroft Way - Commission f…" at bounding box center [1393, 517] width 261 height 194
click at [1313, 124] on textarea at bounding box center [1397, 118] width 271 height 28
click at [1313, 124] on span "Ott awa Administrator" at bounding box center [1375, 129] width 163 height 13
paste textarea "**********"
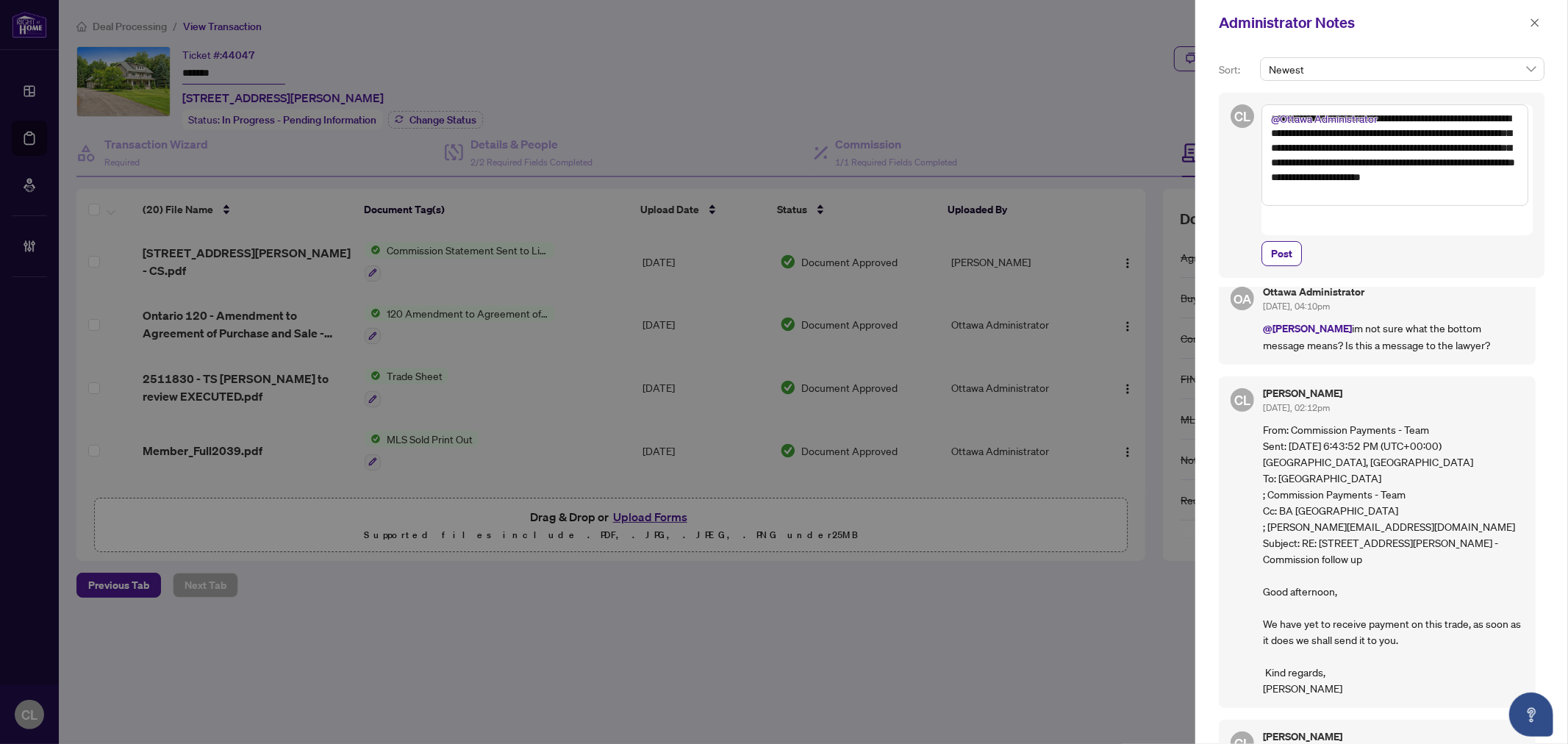
scroll to position [23, 0]
type textarea "**********"
drag, startPoint x: 1540, startPoint y: 473, endPoint x: 1551, endPoint y: 523, distance: 51.2
click at [1551, 523] on div "**********" at bounding box center [1382, 395] width 372 height 698
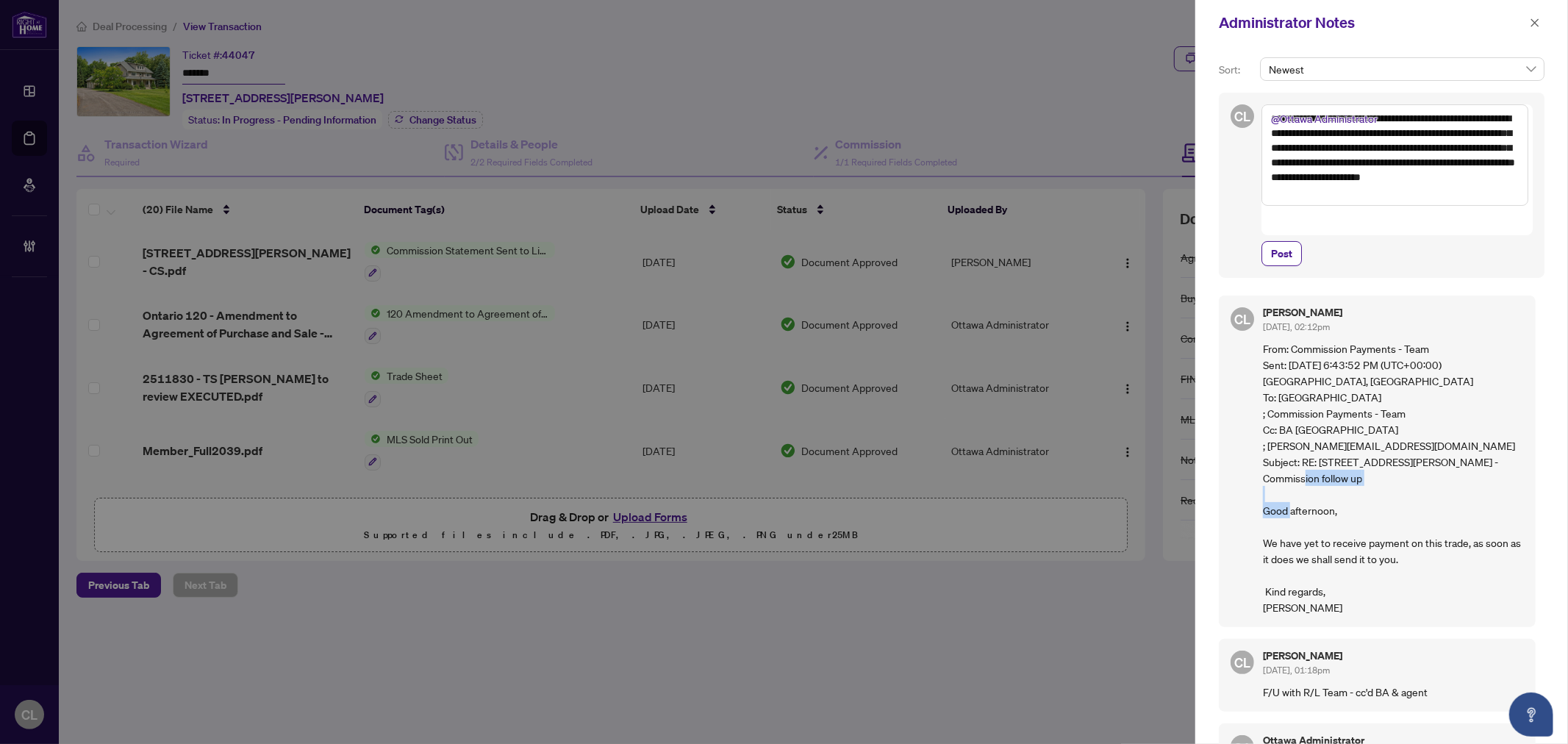
scroll to position [0, 0]
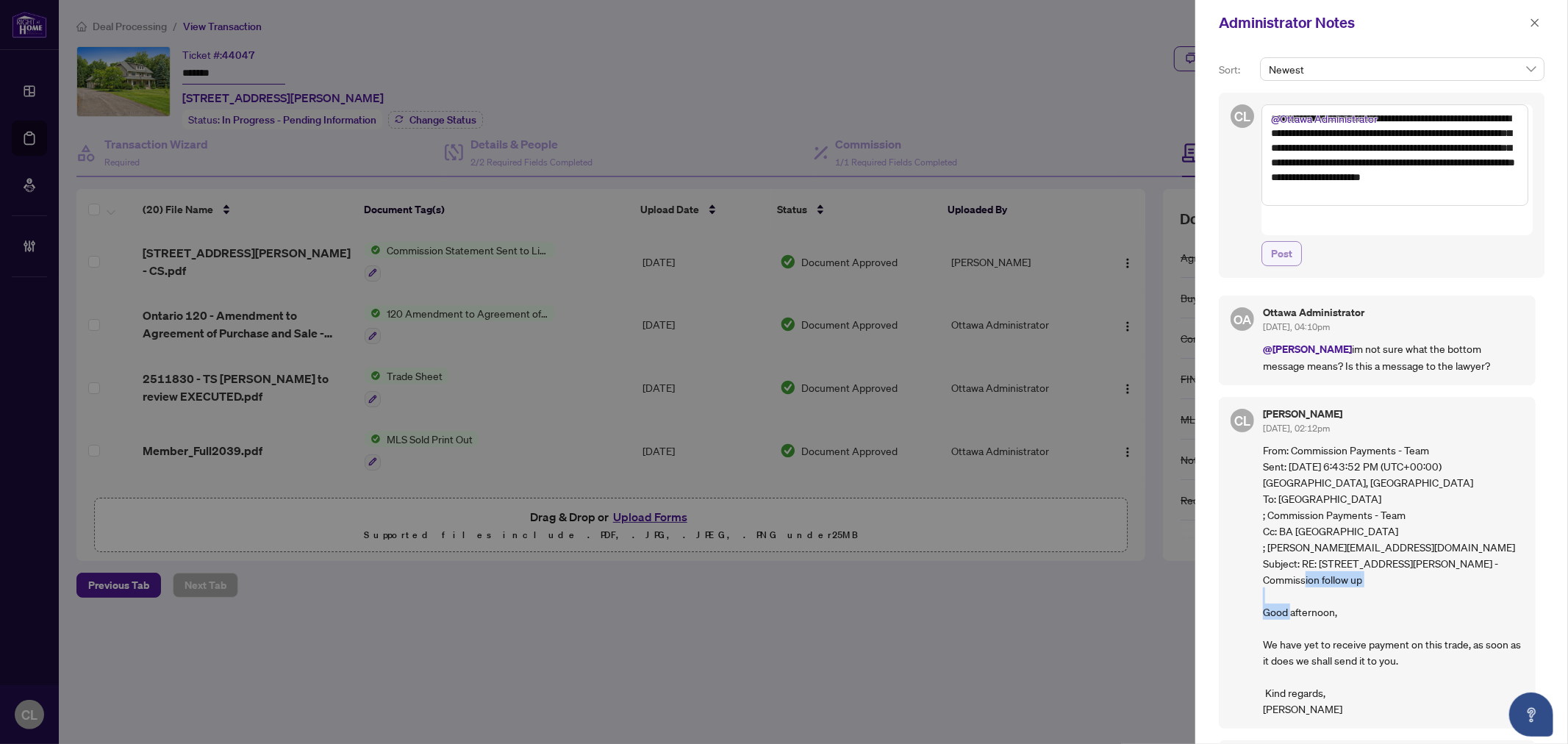
click at [1276, 242] on span "Post" at bounding box center [1282, 254] width 22 height 23
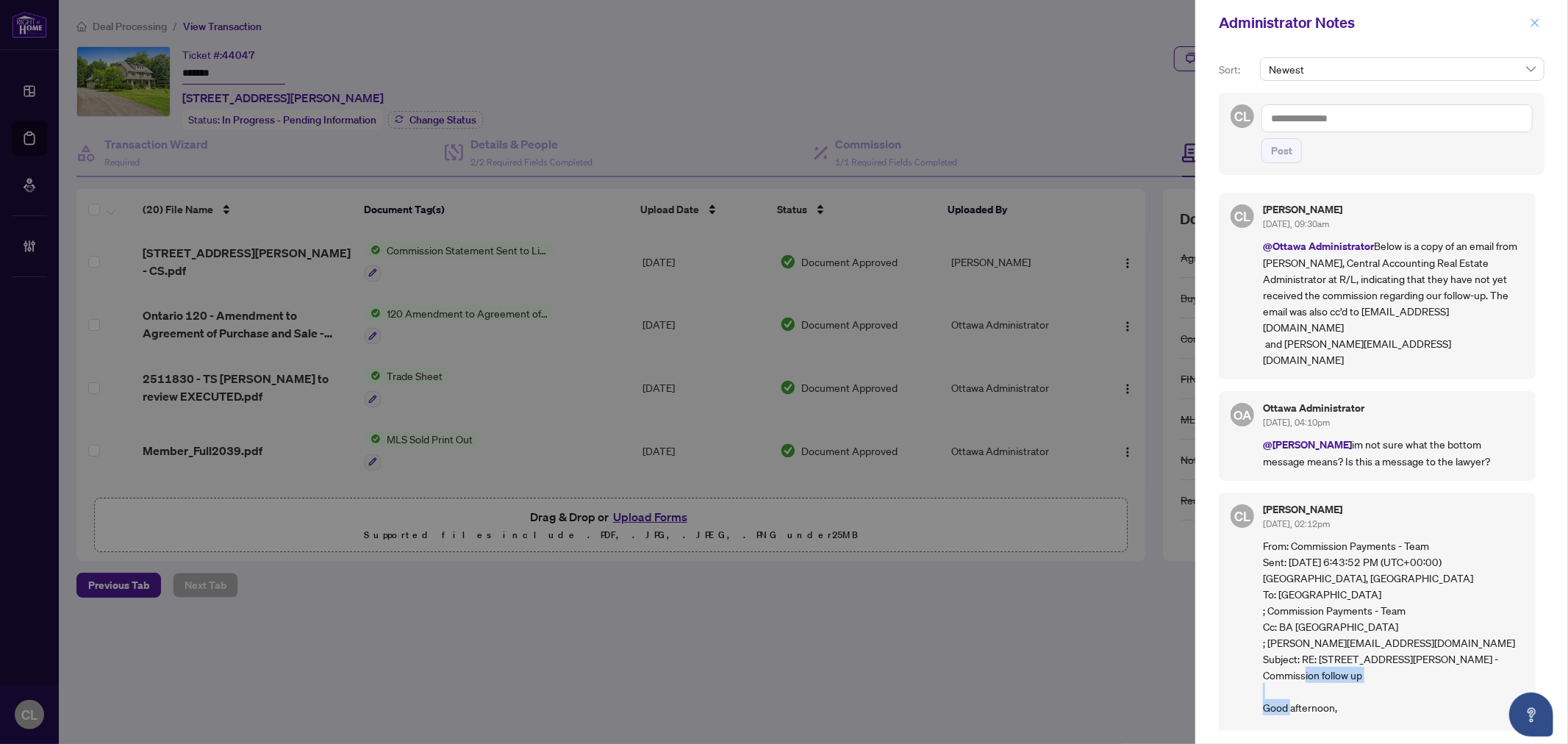
click at [1538, 26] on icon "close" at bounding box center [1535, 23] width 8 height 8
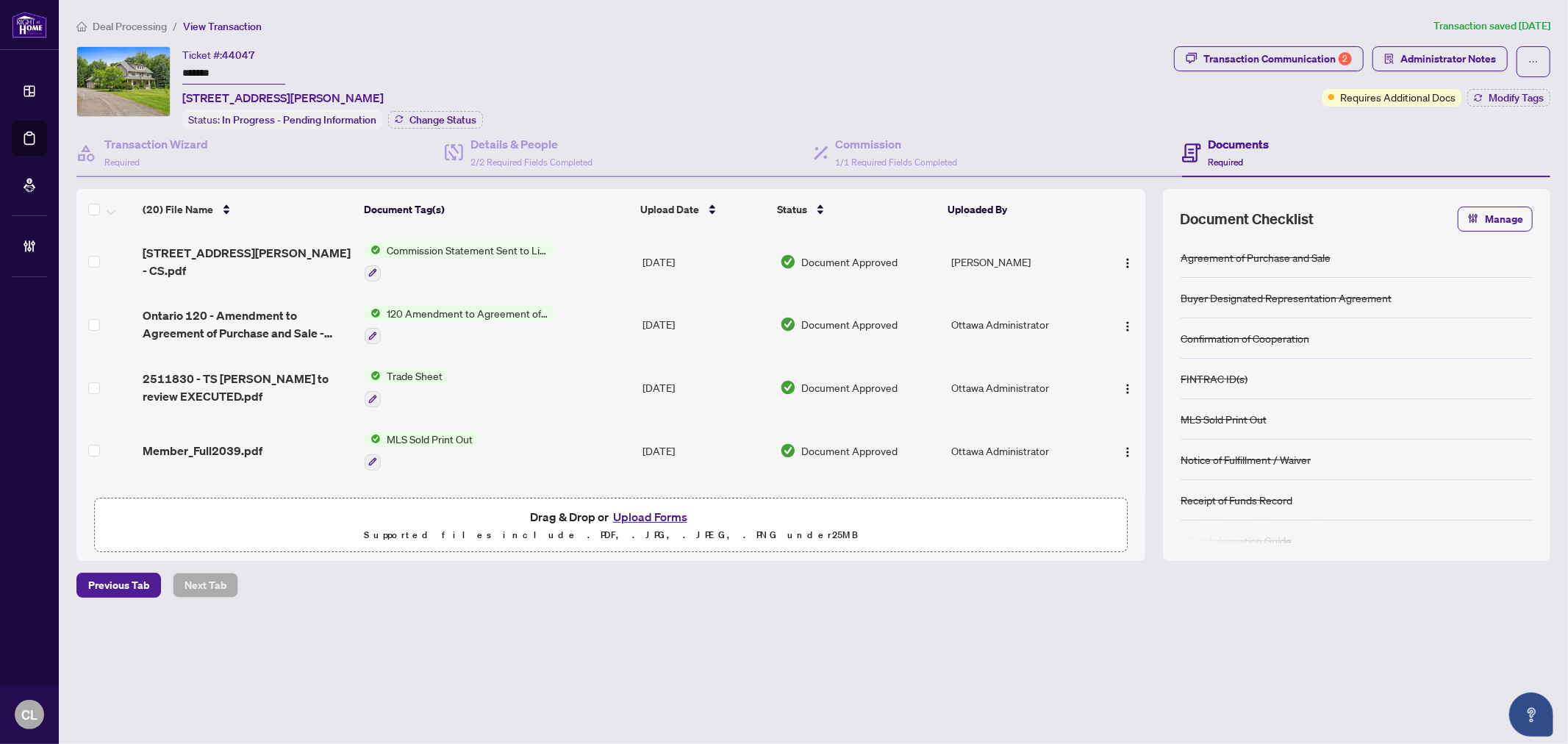
drag, startPoint x: 1145, startPoint y: 256, endPoint x: 1143, endPoint y: 271, distance: 15.1
click at [1143, 271] on div "38 Roycroft Way - CS.pdf Commission Statement Sent to Listing Brokerage Aug/16/…" at bounding box center [611, 361] width 1069 height 261
click at [1304, 66] on div "Transaction Communication 2" at bounding box center [1277, 58] width 149 height 23
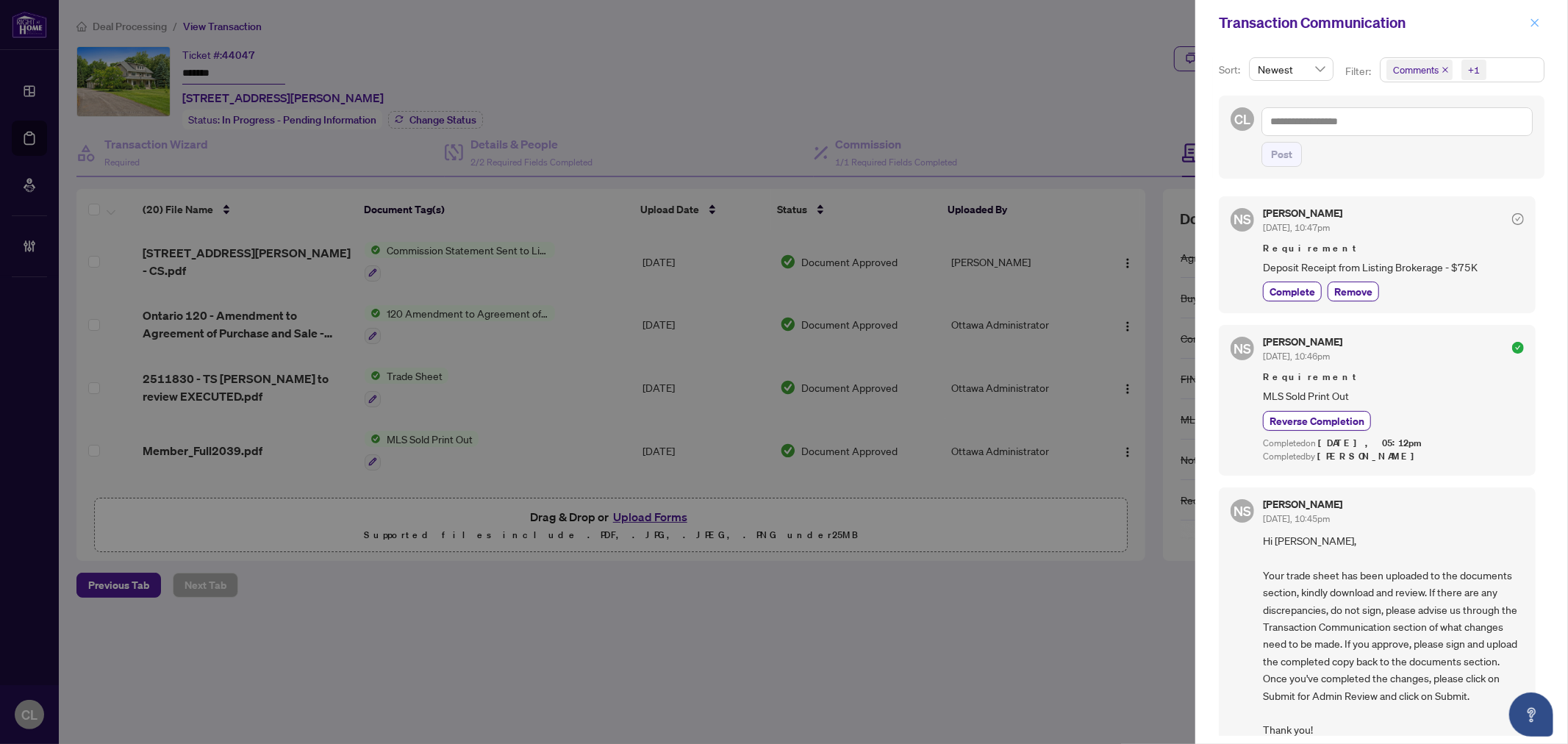
click at [1538, 15] on span "button" at bounding box center [1535, 23] width 10 height 23
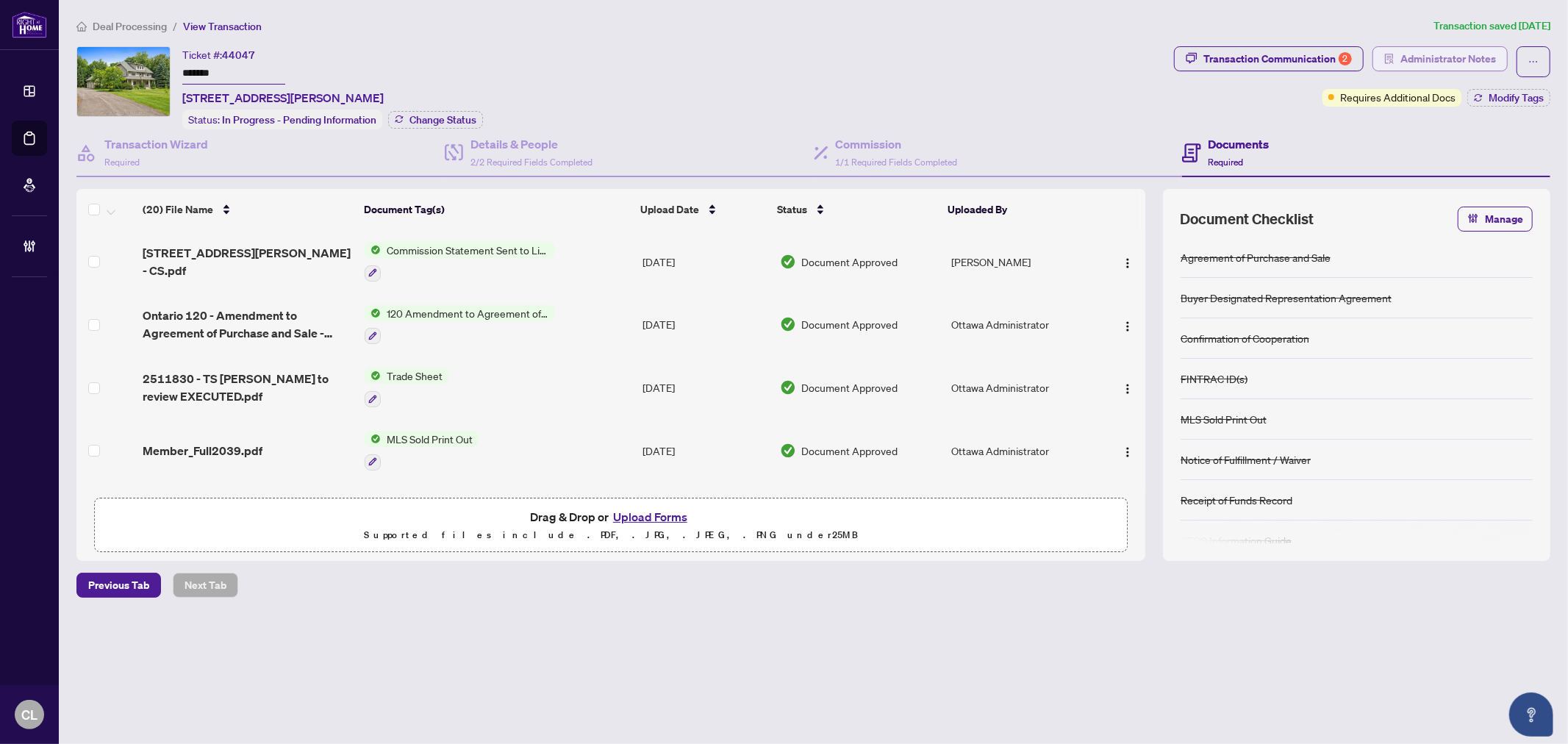
click at [1449, 66] on span "Administrator Notes" at bounding box center [1448, 58] width 95 height 23
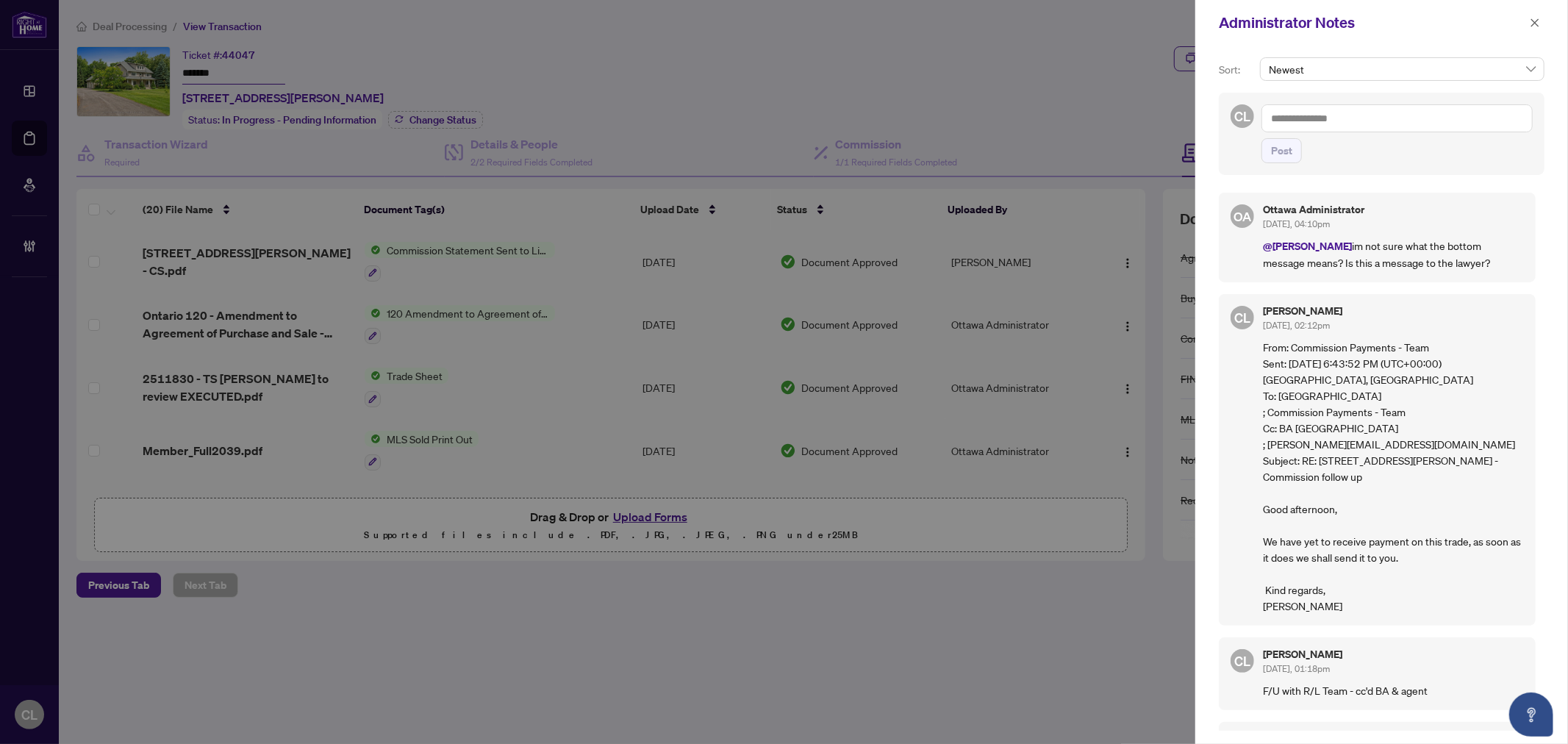
click at [1287, 122] on textarea at bounding box center [1397, 118] width 271 height 28
click at [1429, 123] on textarea "****" at bounding box center [1397, 118] width 271 height 28
click at [1326, 119] on textarea "****" at bounding box center [1397, 118] width 271 height 28
type textarea "*"
click at [1332, 135] on li "Ottaw a Administrator" at bounding box center [1357, 129] width 115 height 25
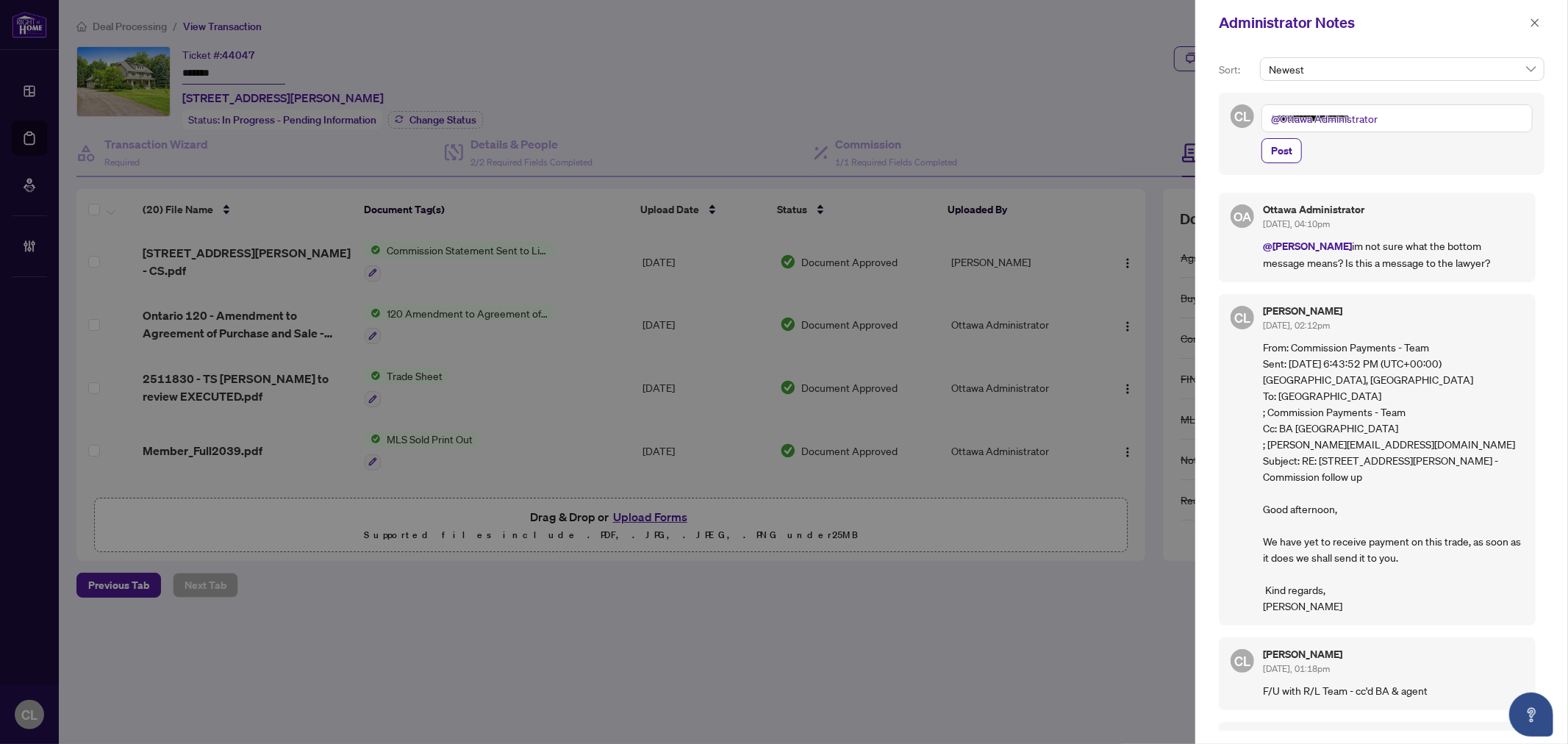
click at [1387, 119] on textarea "**********" at bounding box center [1397, 118] width 271 height 28
type textarea "**********"
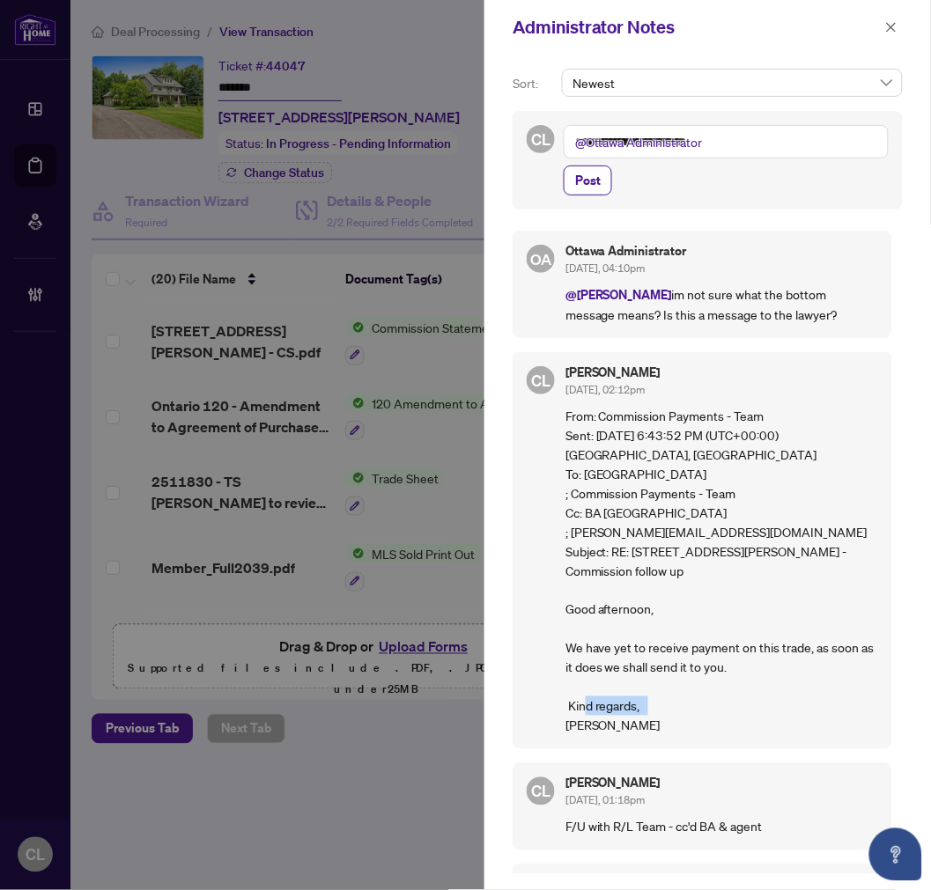
drag, startPoint x: 643, startPoint y: 666, endPoint x: 565, endPoint y: 674, distance: 77.9
click at [565, 674] on p "From: Commission Payments - Team Sent: [DATE] 6:43:52 PM (UTC+00:00) [GEOGRAPHI…" at bounding box center [721, 570] width 313 height 329
copy linda\@lindaking\ "[PERSON_NAME]"
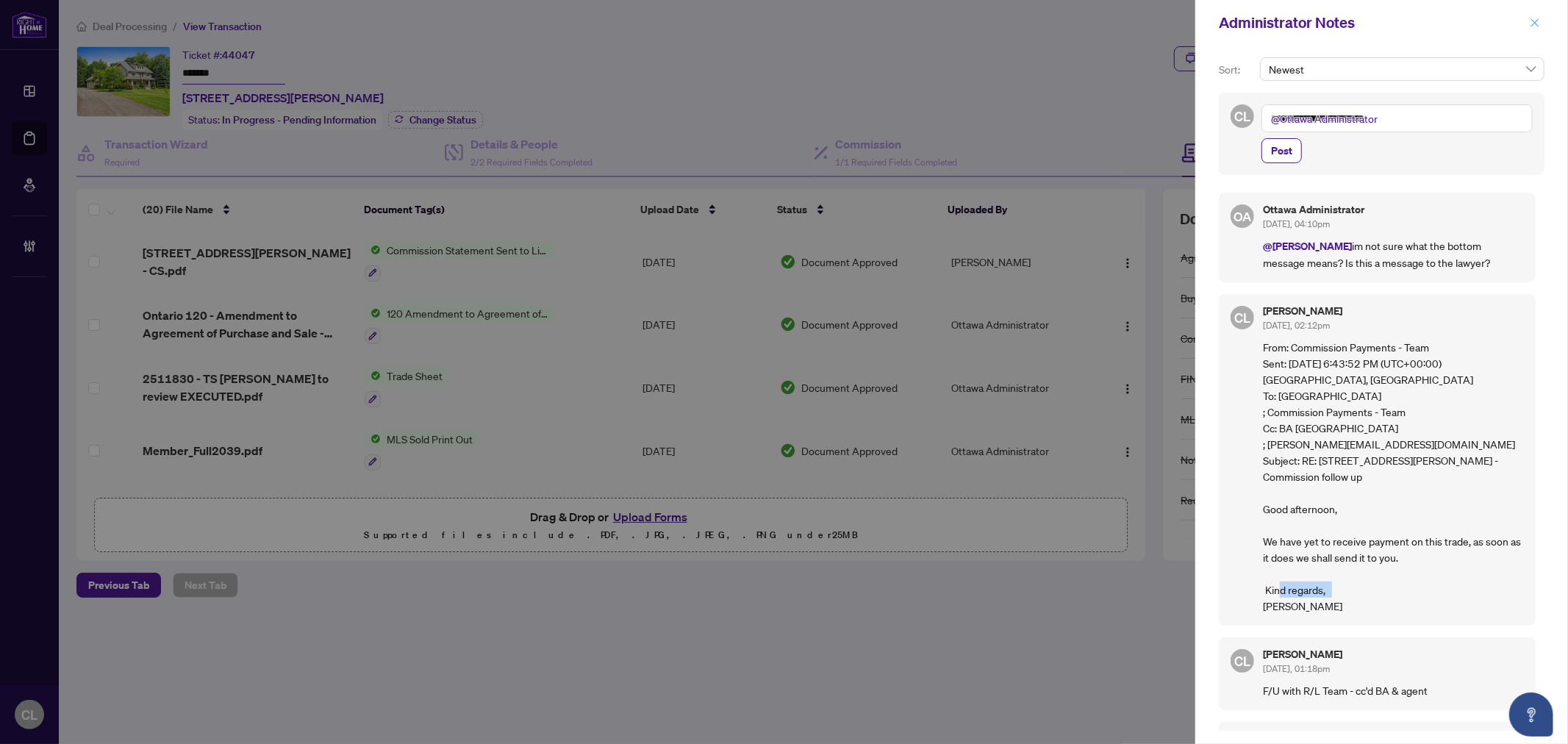
click at [1532, 22] on icon "close" at bounding box center [1535, 23] width 10 height 10
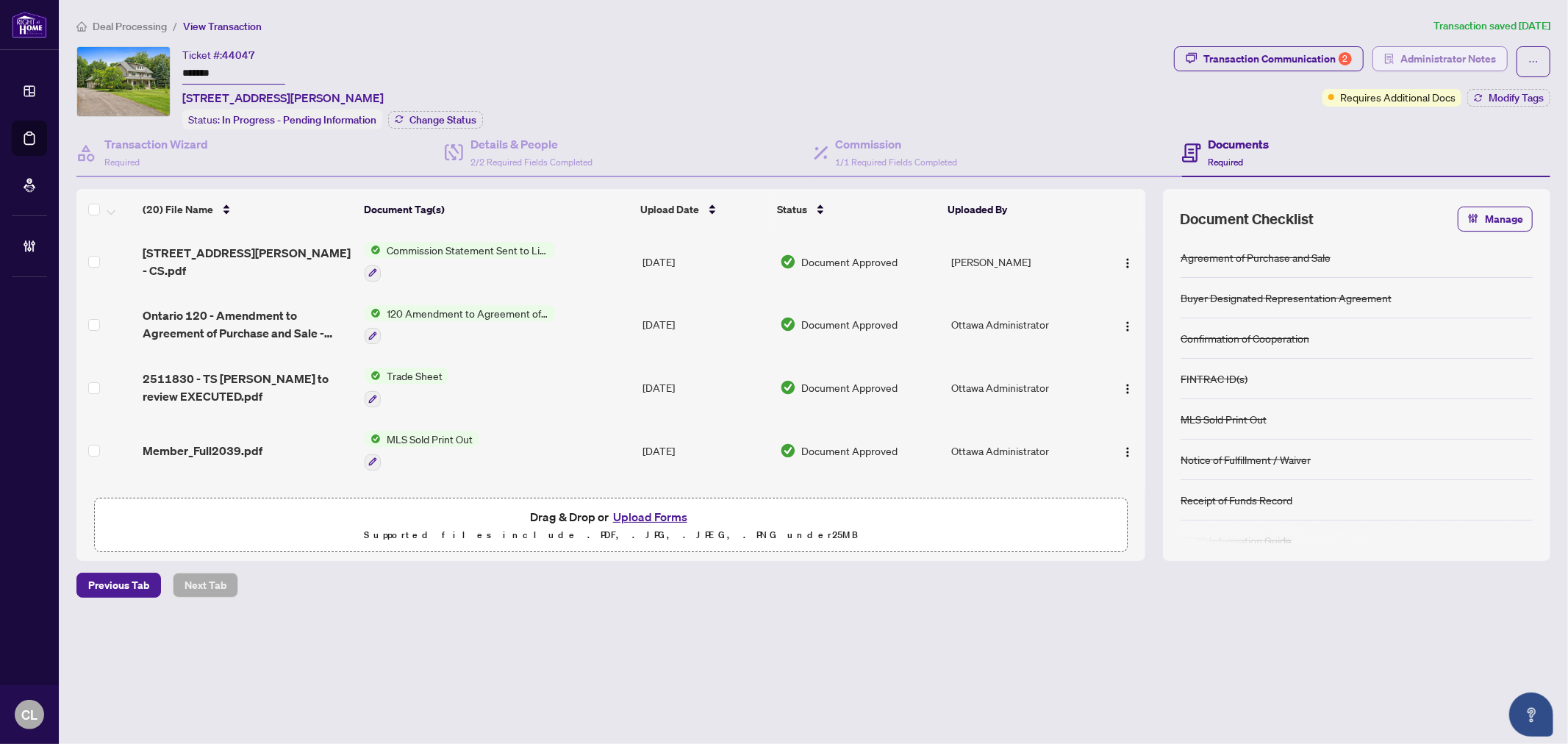
click at [1414, 56] on span "Administrator Notes" at bounding box center [1448, 58] width 95 height 23
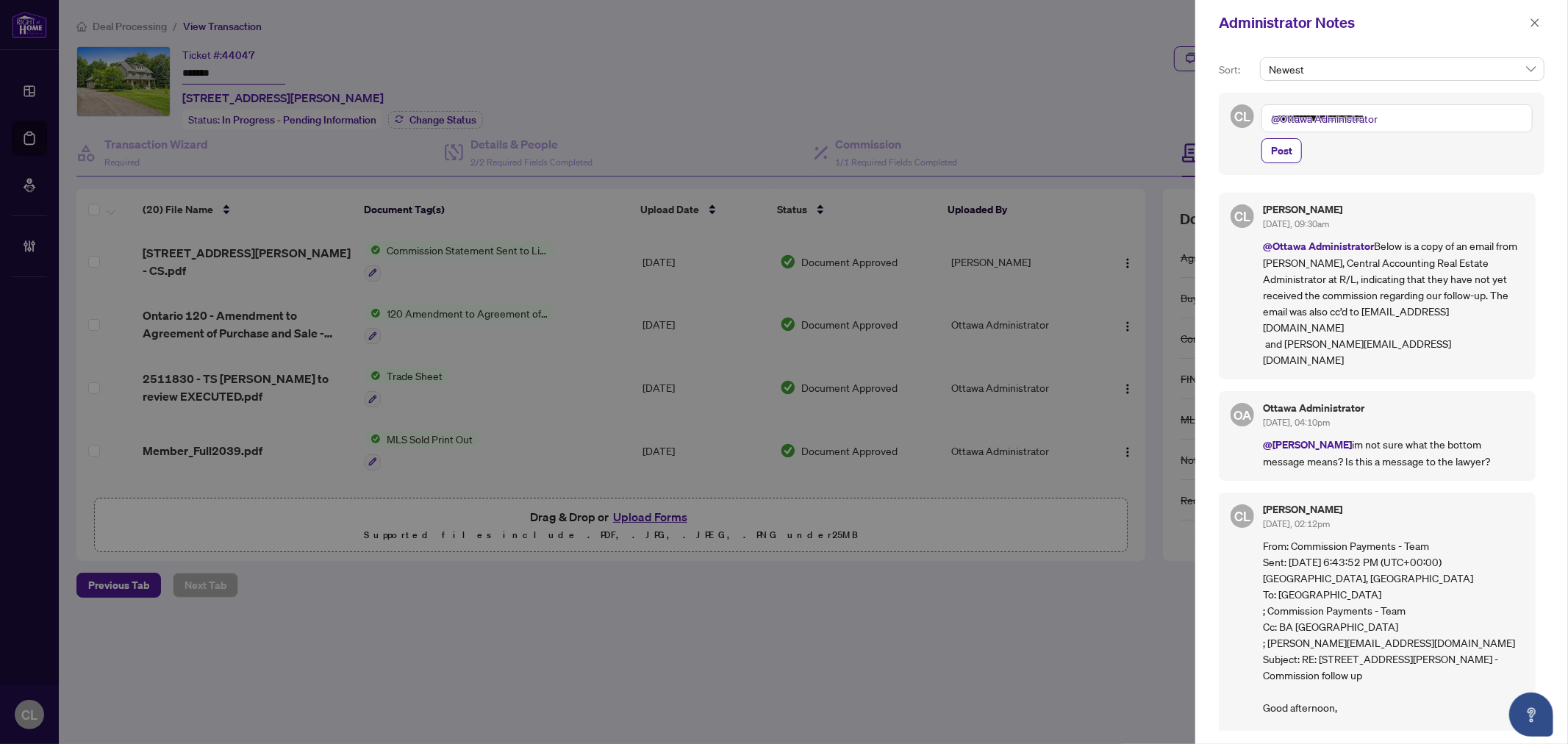
click at [458, 87] on div at bounding box center [784, 372] width 1568 height 744
click at [381, 73] on div at bounding box center [784, 372] width 1568 height 744
drag, startPoint x: 1412, startPoint y: 124, endPoint x: 1230, endPoint y: 111, distance: 182.5
click at [1230, 111] on div "**********" at bounding box center [1382, 134] width 326 height 83
drag, startPoint x: 1424, startPoint y: 113, endPoint x: 1194, endPoint y: 108, distance: 230.1
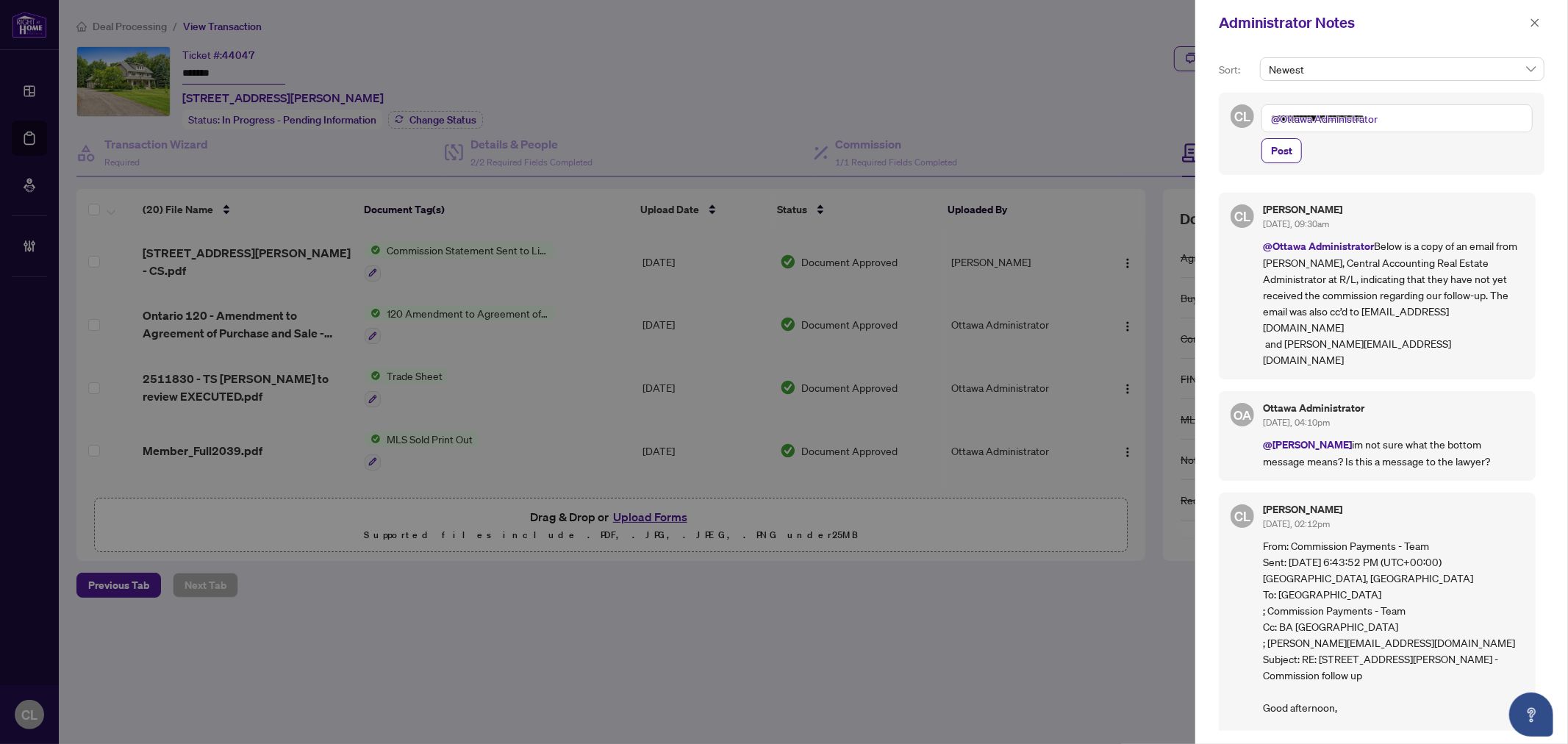
click at [1194, 108] on div "**********" at bounding box center [784, 372] width 1568 height 744
paste textarea "**********"
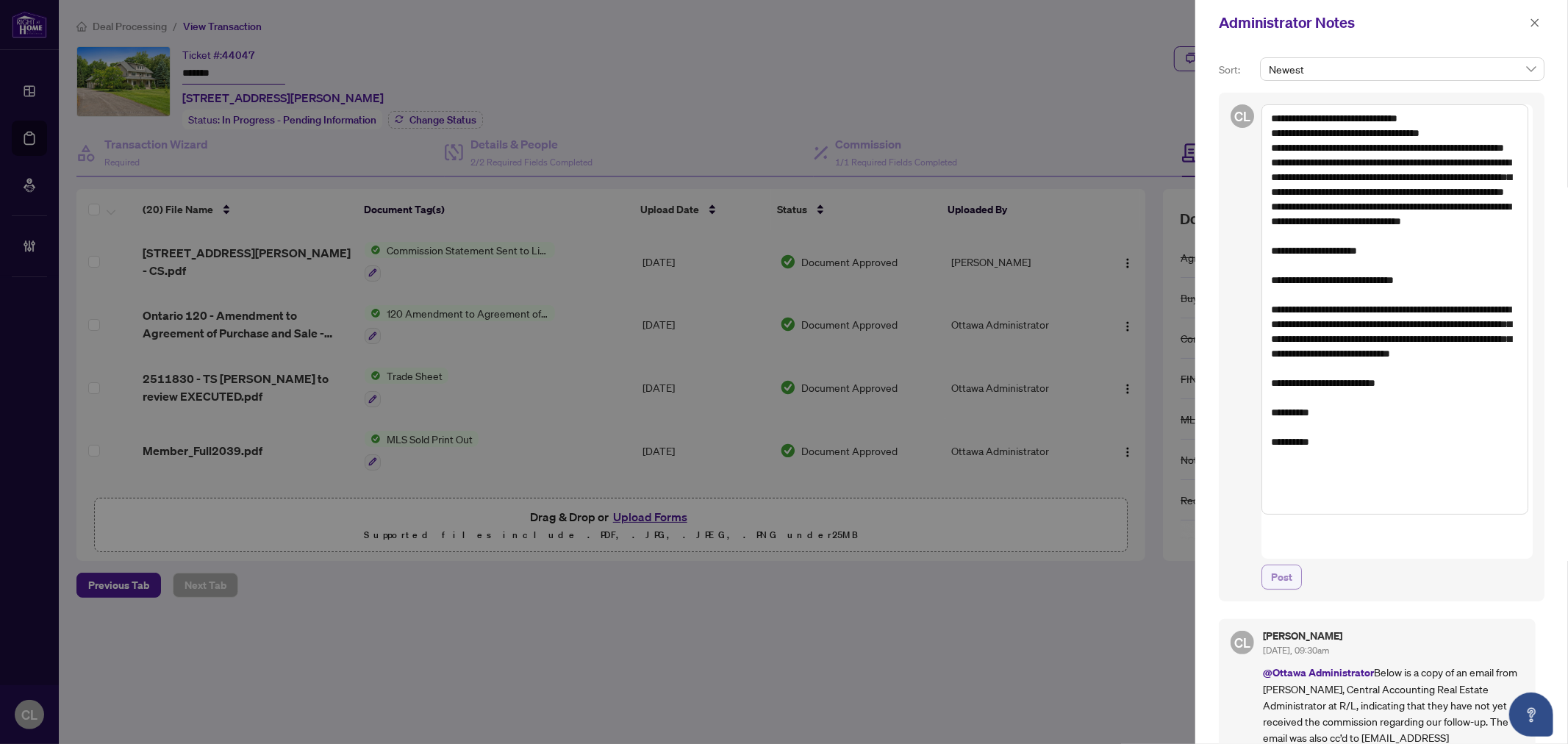
type textarea "**********"
click at [1289, 565] on span "Post" at bounding box center [1282, 577] width 22 height 23
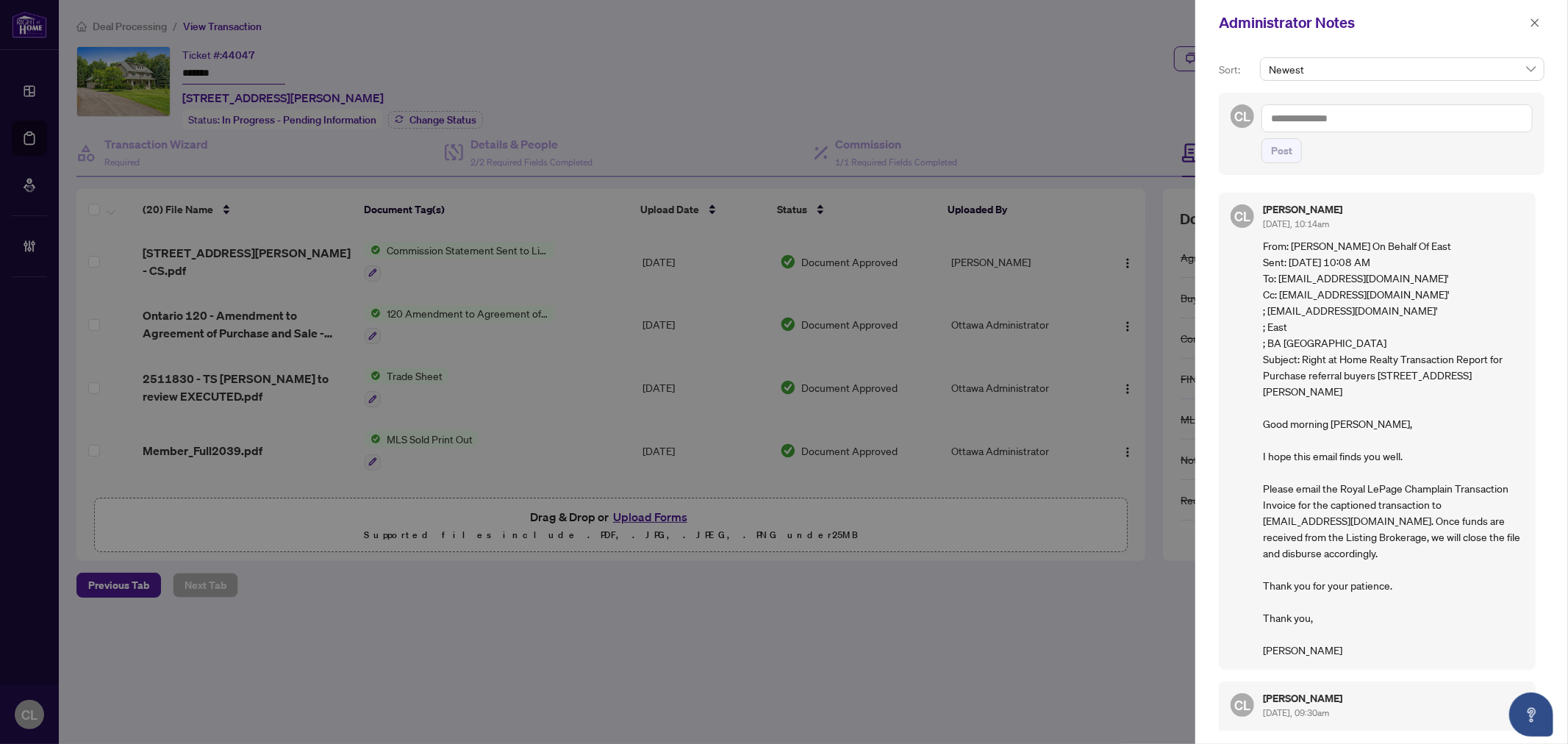
click at [948, 120] on div at bounding box center [784, 372] width 1568 height 744
click at [1538, 19] on icon "close" at bounding box center [1535, 23] width 8 height 8
